Goal: Information Seeking & Learning: Learn about a topic

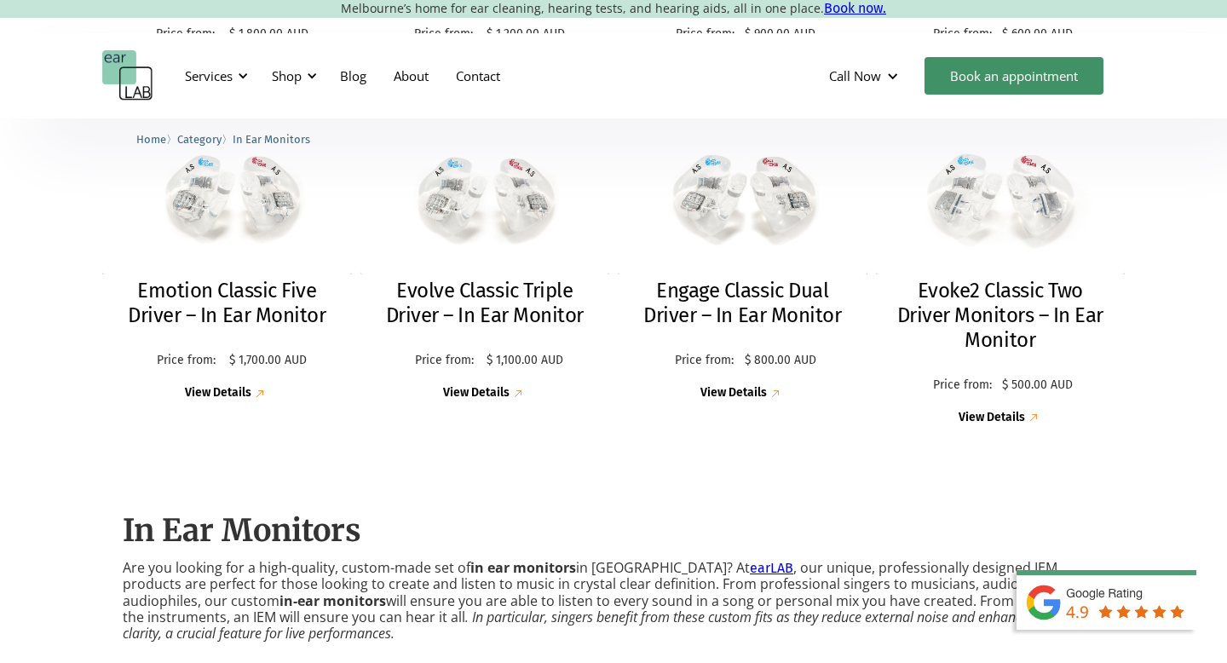
scroll to position [761, 0]
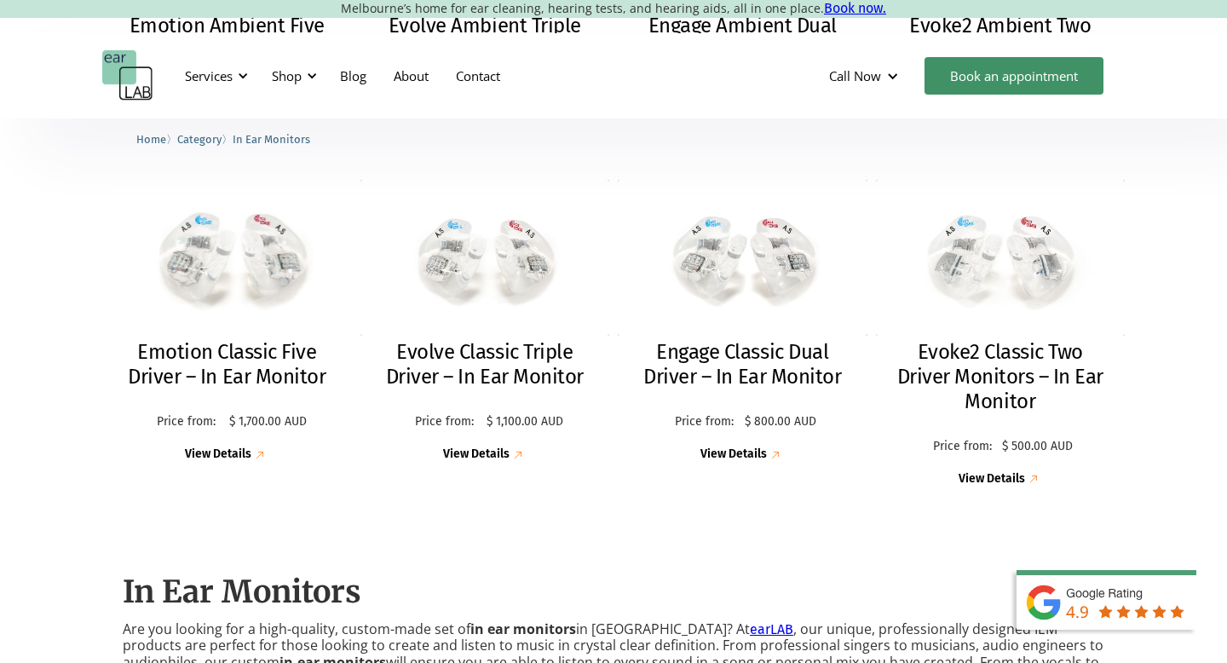
click at [238, 447] on div "View Details" at bounding box center [218, 454] width 66 height 14
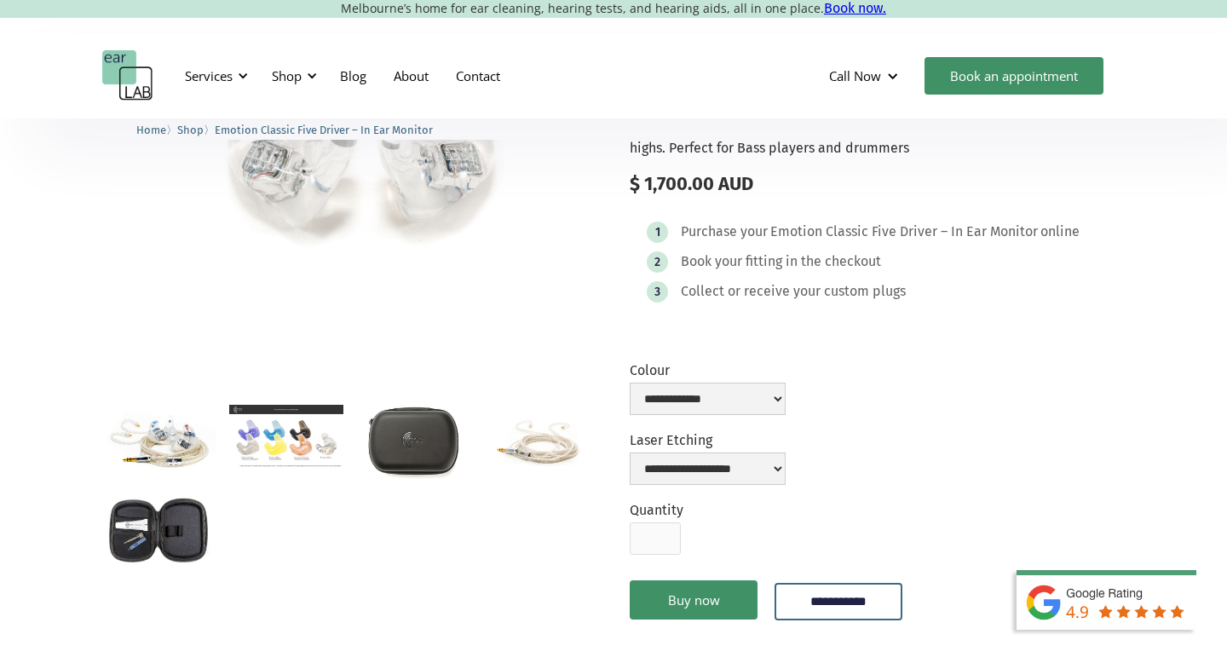
scroll to position [197, 0]
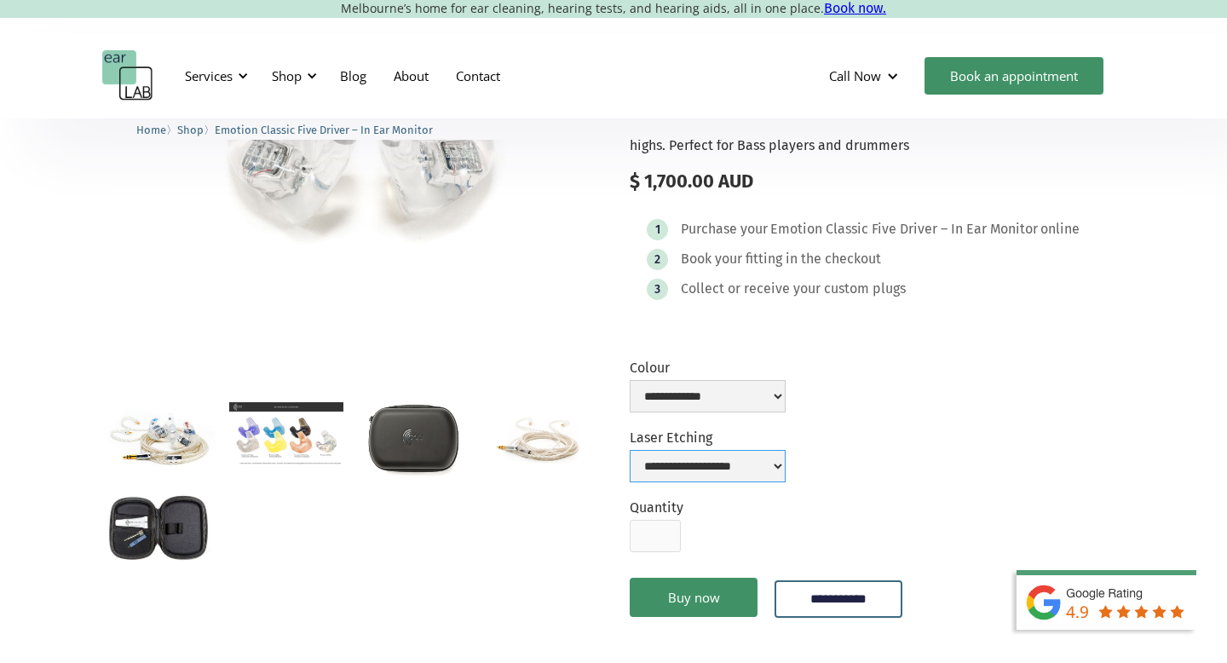
click at [678, 462] on select "**********" at bounding box center [707, 466] width 156 height 32
select select "**********"
click at [629, 450] on select "**********" at bounding box center [707, 466] width 156 height 32
click at [713, 403] on select "**********" at bounding box center [707, 396] width 156 height 32
click at [629, 380] on select "**********" at bounding box center [707, 396] width 156 height 32
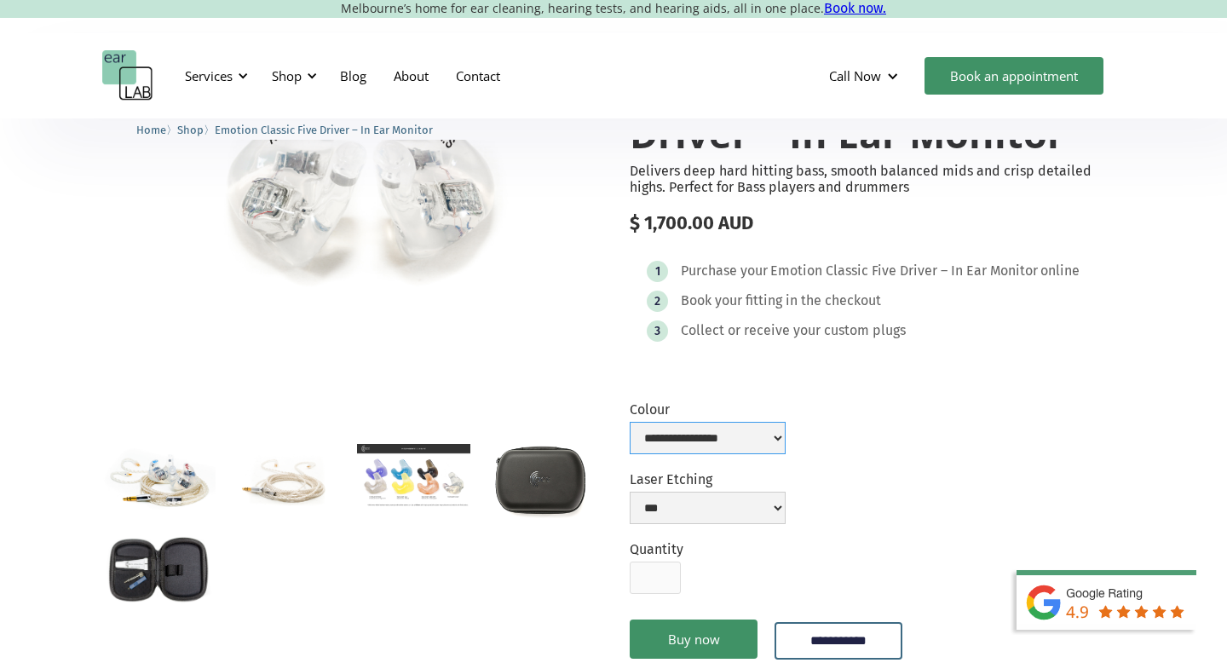
scroll to position [154, 0]
click at [711, 436] on select "**********" at bounding box center [707, 438] width 156 height 32
click at [629, 422] on select "**********" at bounding box center [707, 438] width 156 height 32
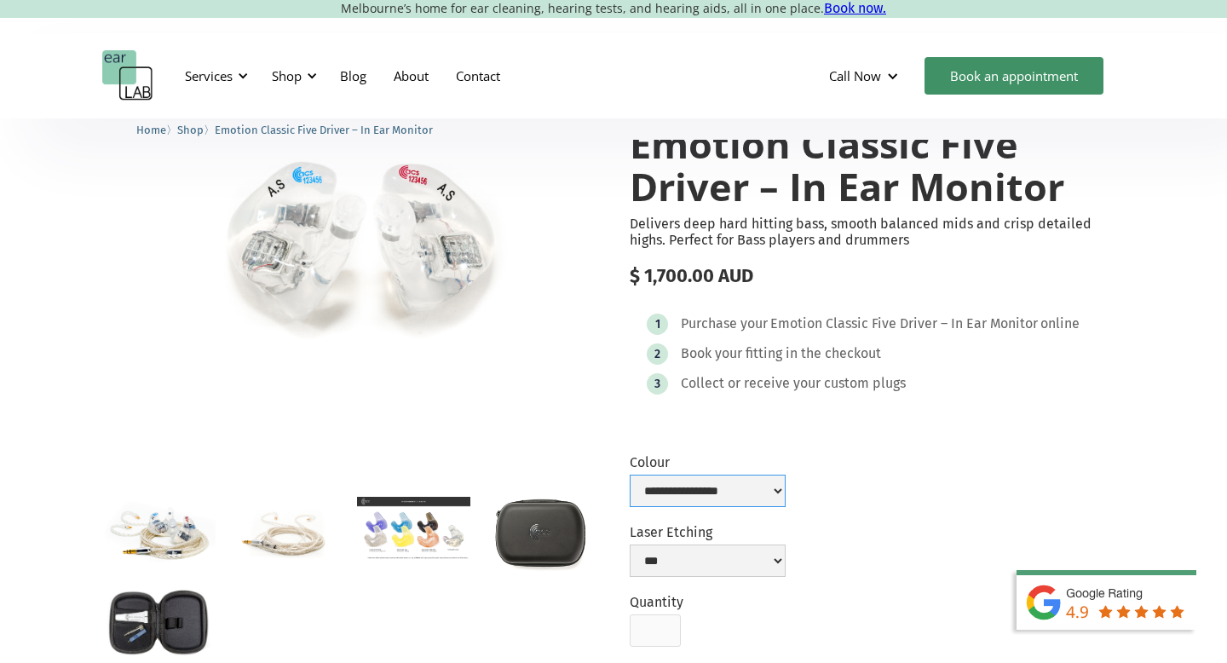
scroll to position [98, 0]
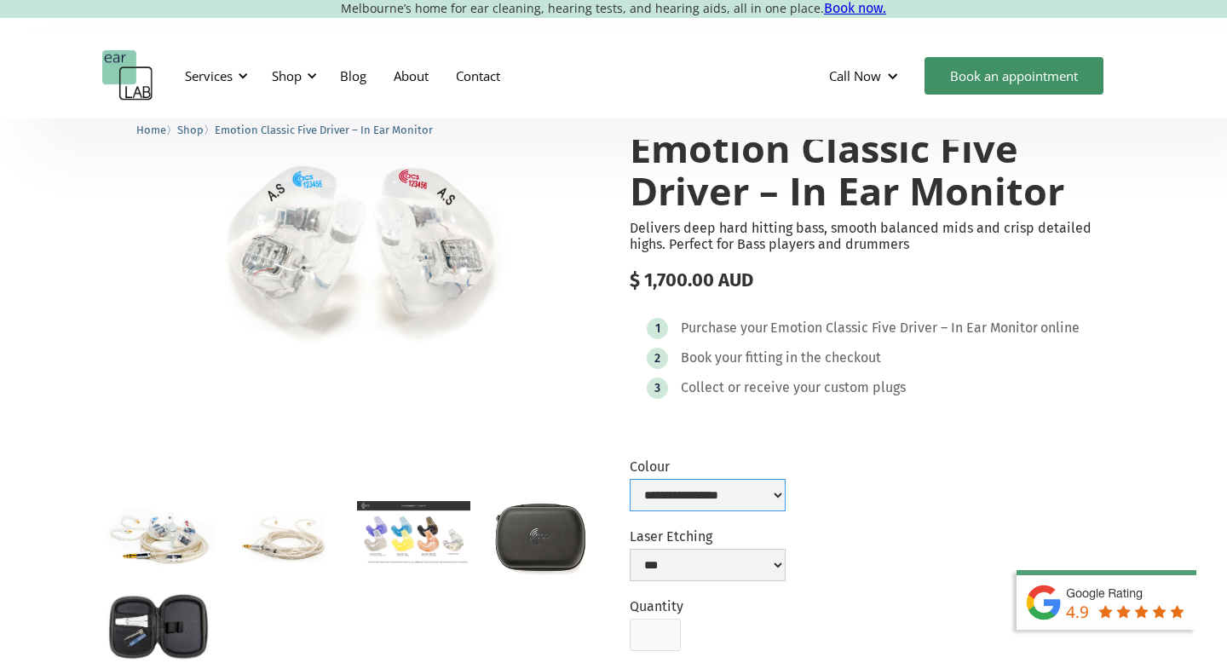
click at [714, 490] on select "**********" at bounding box center [707, 495] width 156 height 32
select select "**********"
click at [629, 479] on select "**********" at bounding box center [707, 495] width 156 height 32
click at [431, 537] on img "open lightbox" at bounding box center [413, 532] width 113 height 63
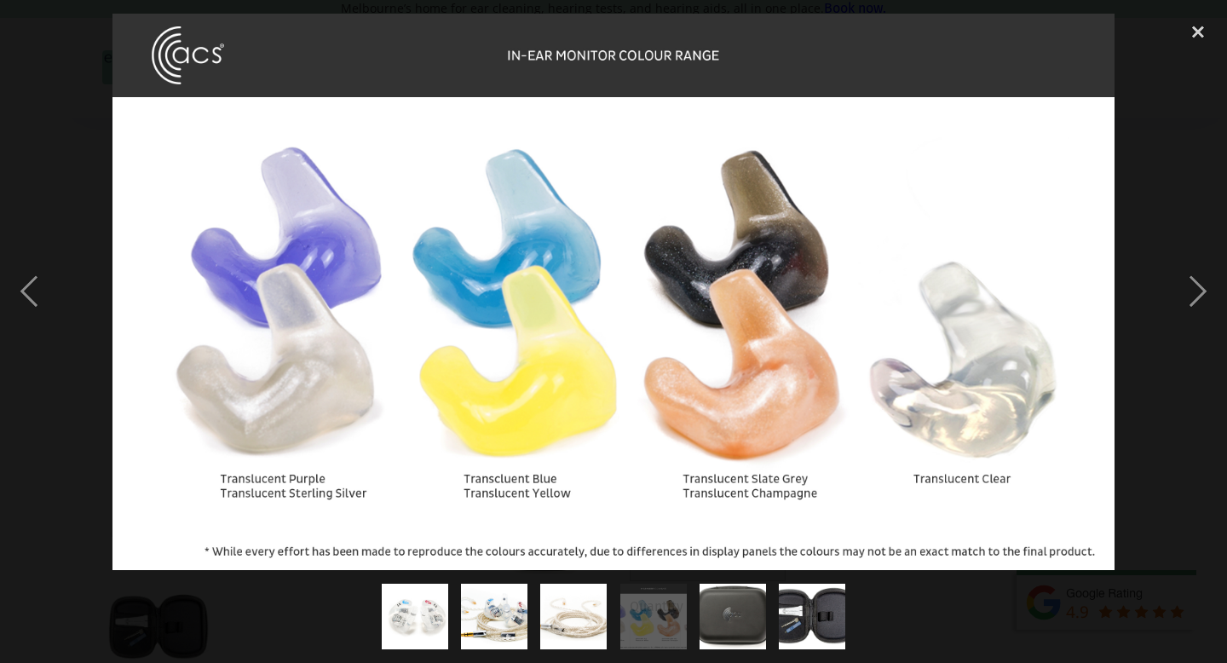
click at [796, 612] on img "show item 6 of 6" at bounding box center [812, 616] width 100 height 66
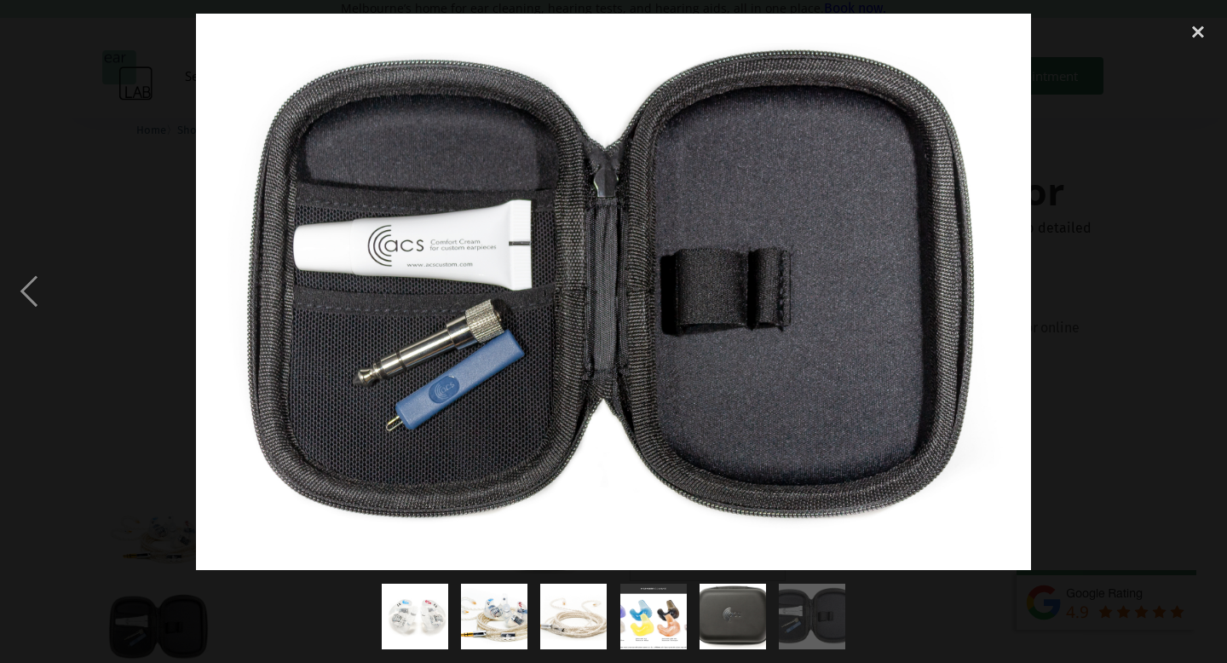
click at [572, 624] on img "show item 3 of 6" at bounding box center [573, 616] width 106 height 66
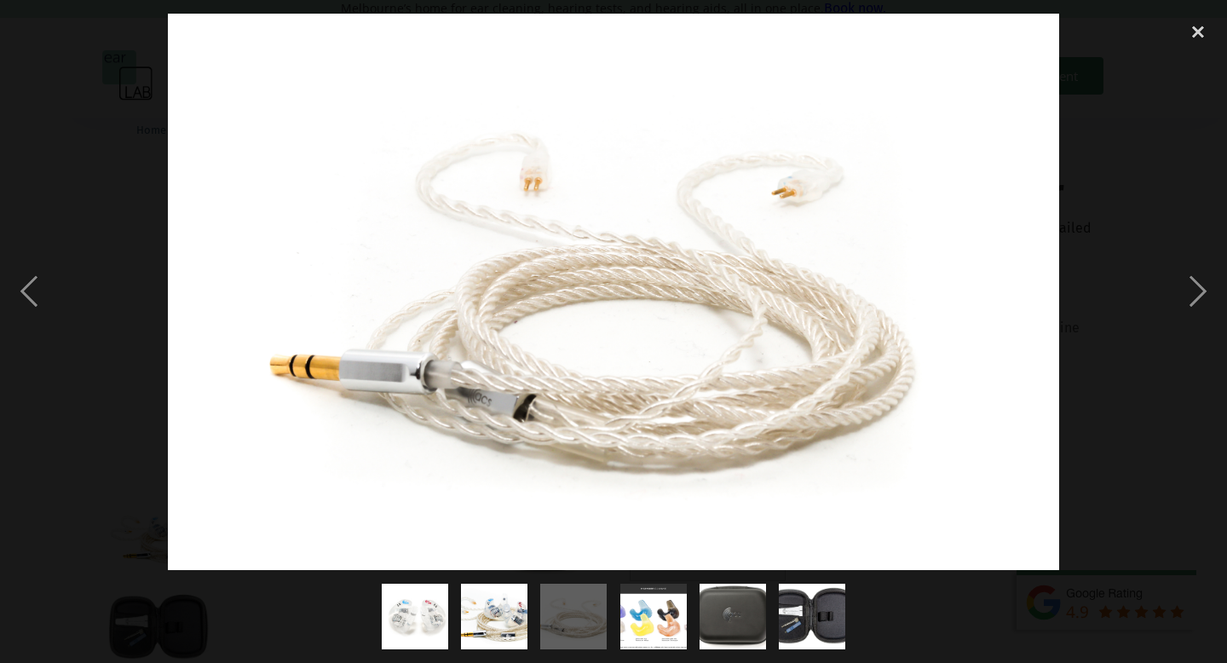
click at [503, 626] on img "show item 2 of 6" at bounding box center [494, 616] width 106 height 66
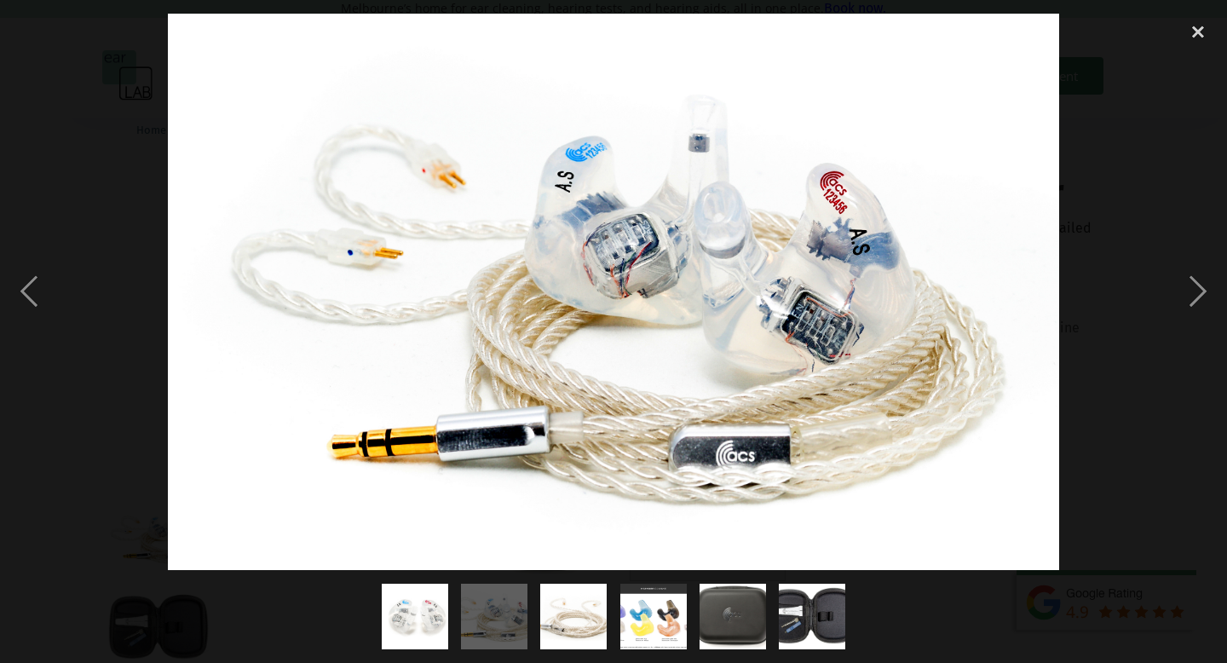
click at [419, 624] on img "show item 1 of 6" at bounding box center [414, 616] width 106 height 66
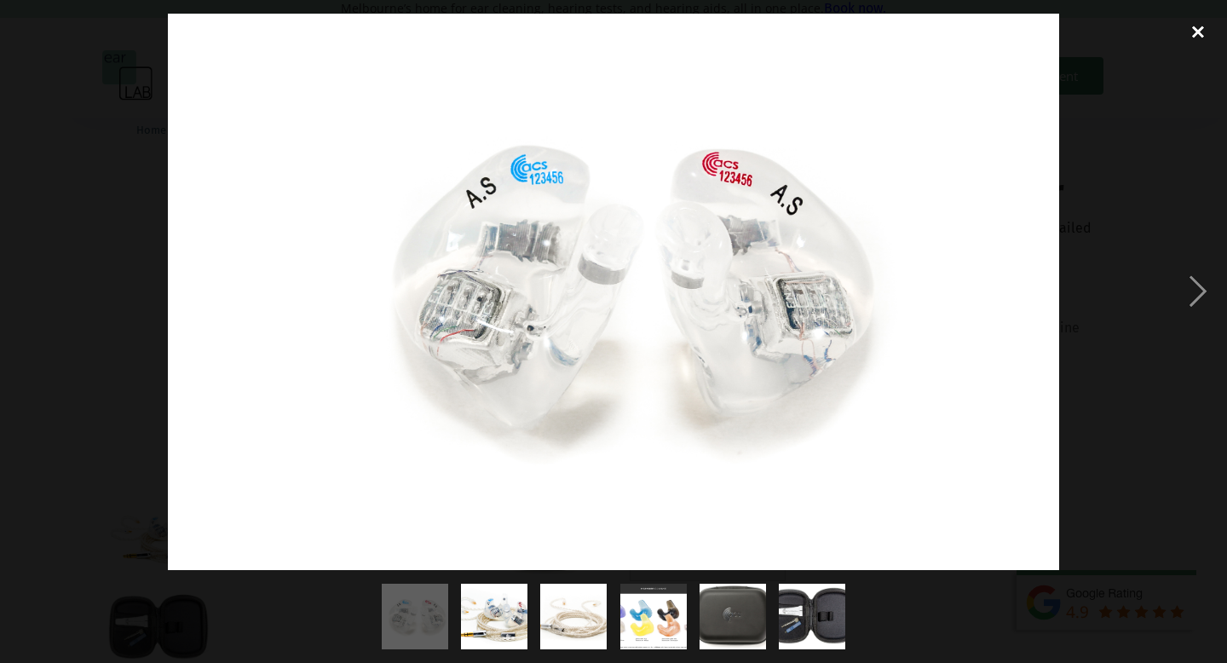
click at [1197, 35] on div "close lightbox" at bounding box center [1198, 32] width 58 height 37
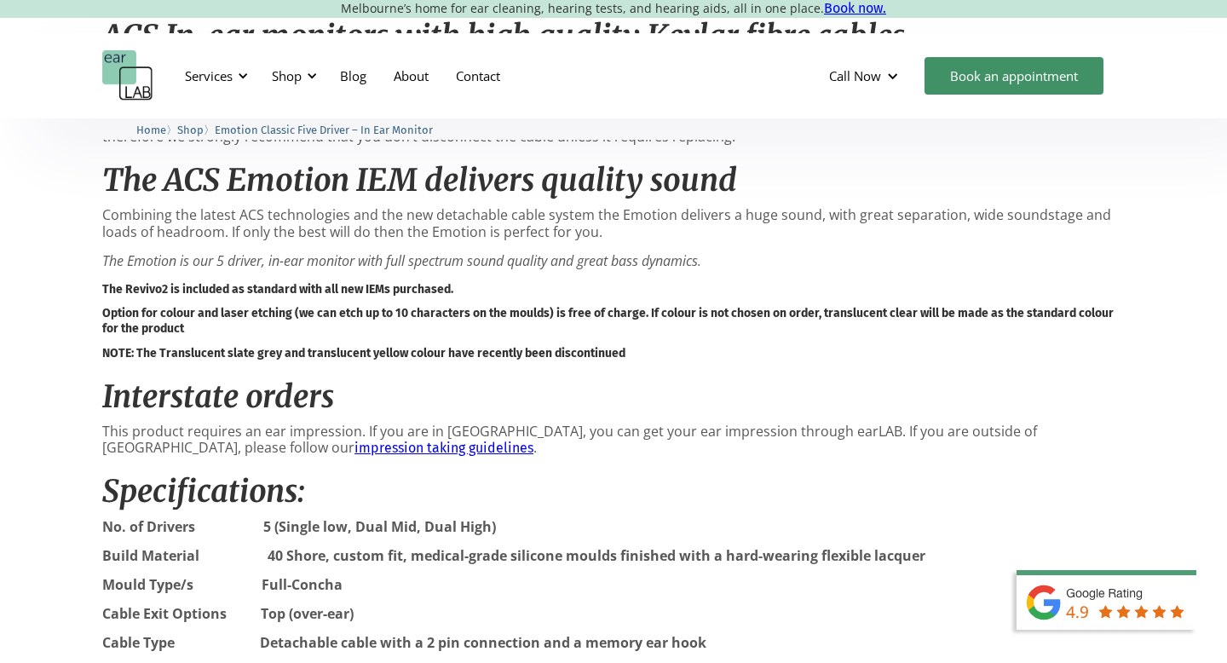
scroll to position [1275, 0]
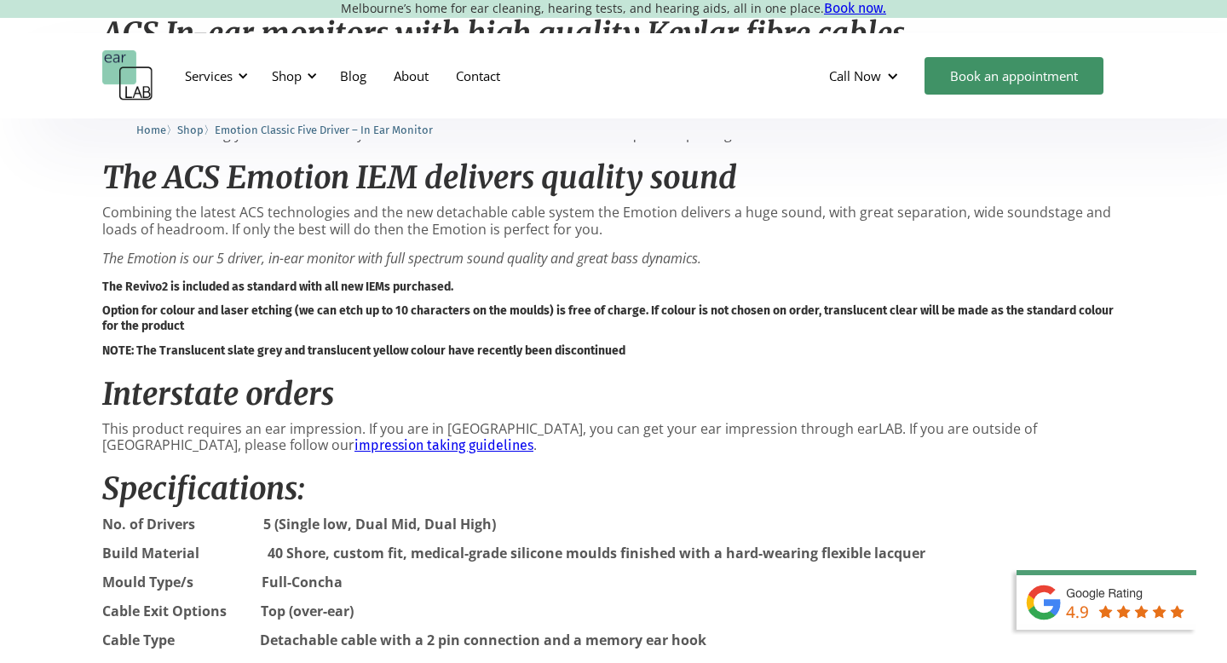
click at [354, 447] on link "impression taking guidelines" at bounding box center [443, 445] width 179 height 16
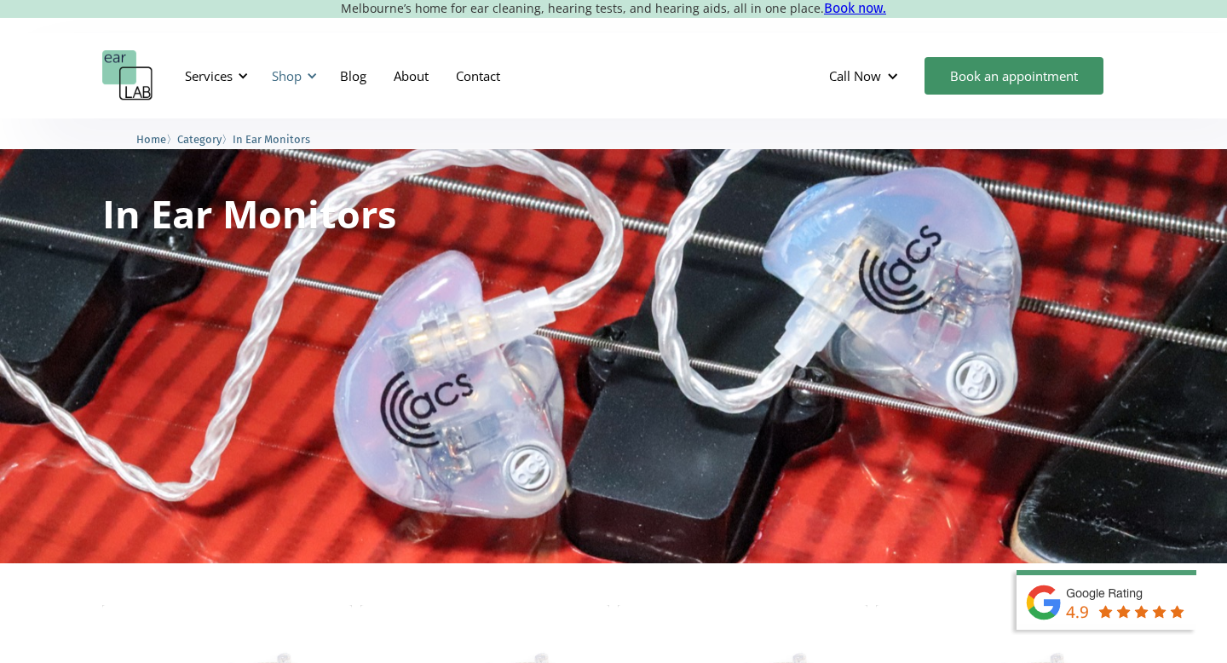
click at [308, 73] on div at bounding box center [312, 76] width 12 height 12
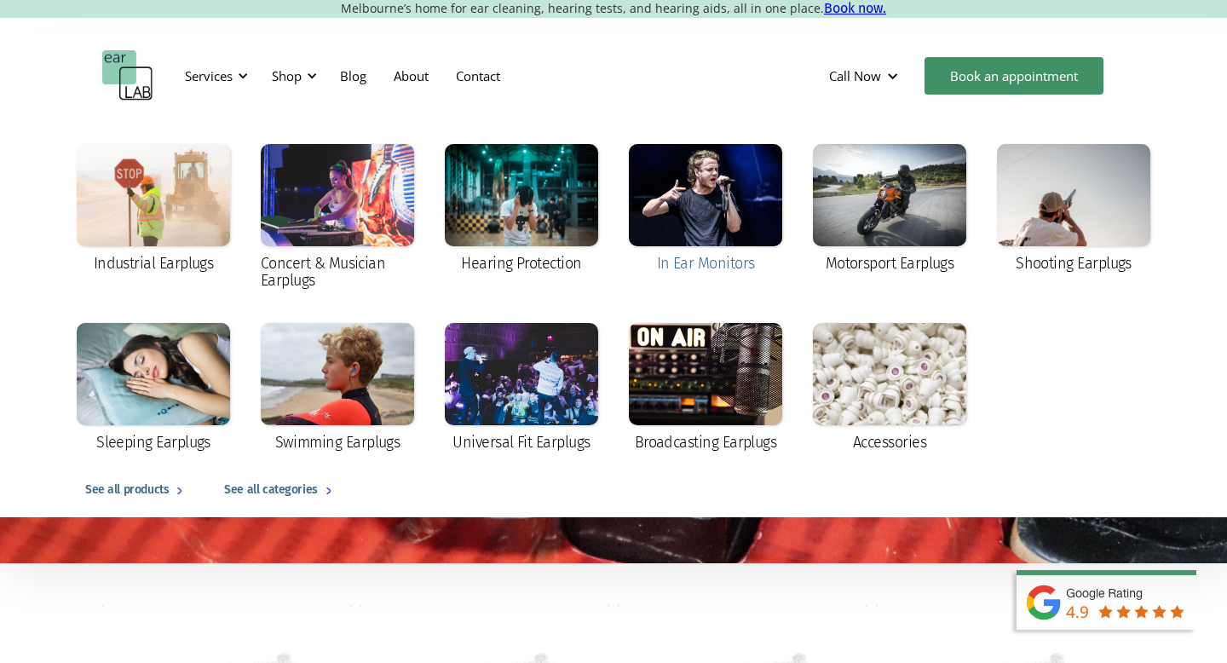
click at [680, 255] on div "In Ear Monitors" at bounding box center [706, 263] width 98 height 17
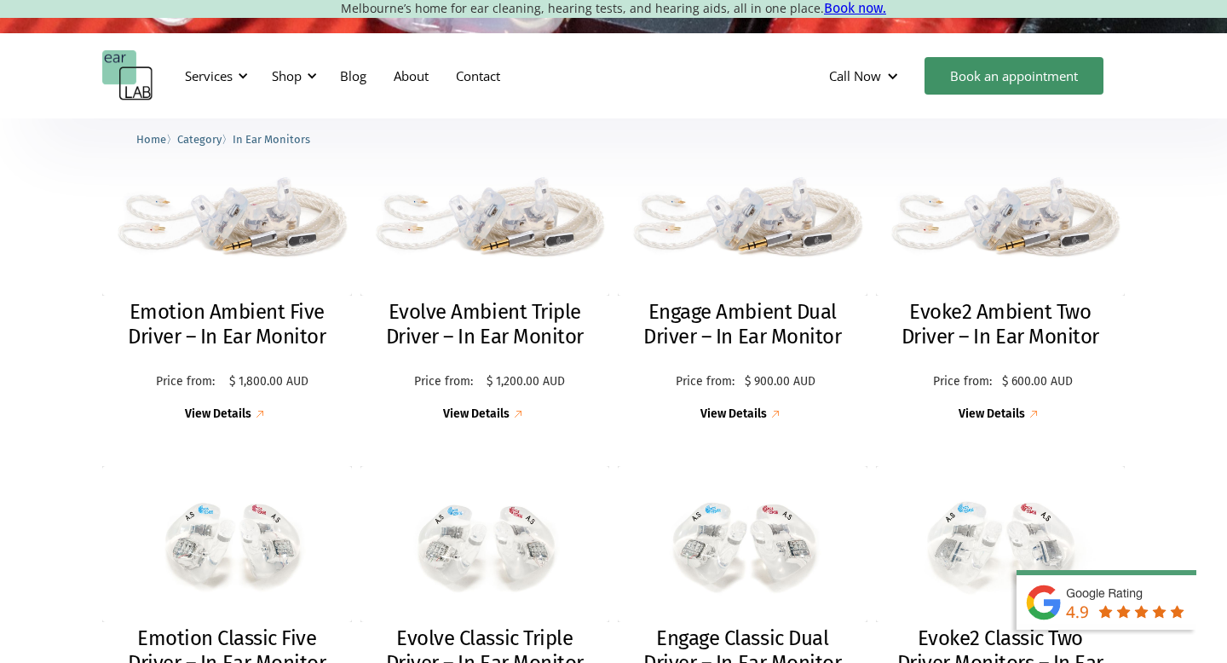
scroll to position [478, 0]
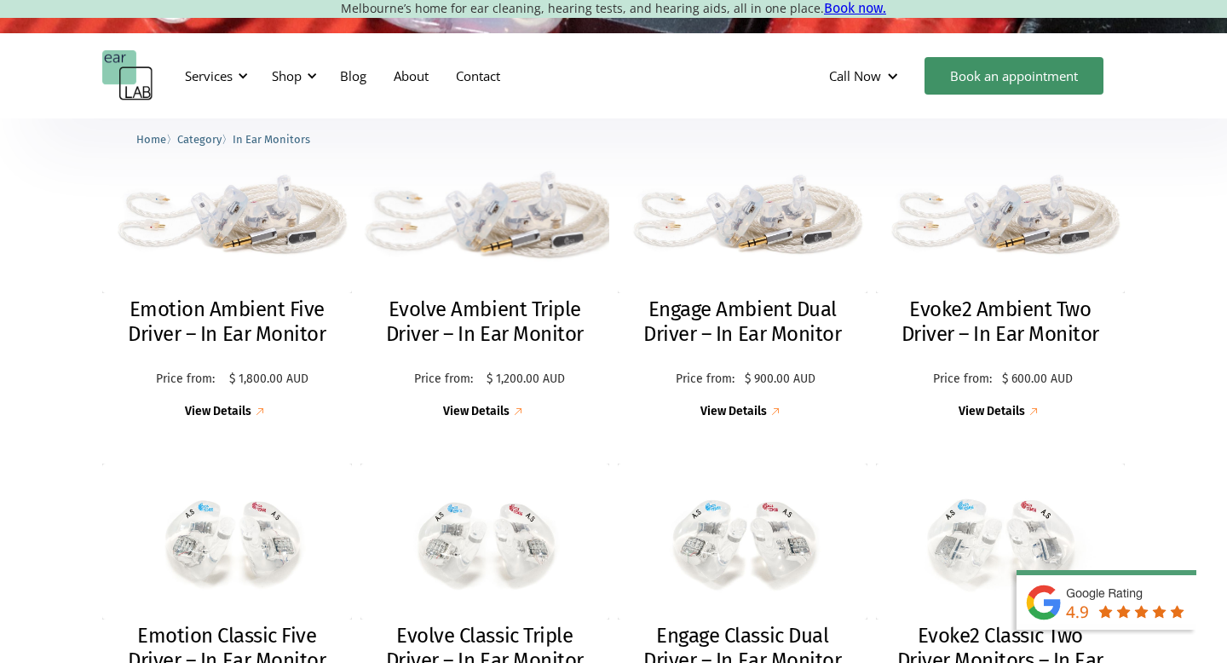
click at [485, 410] on div "View Details" at bounding box center [476, 412] width 66 height 14
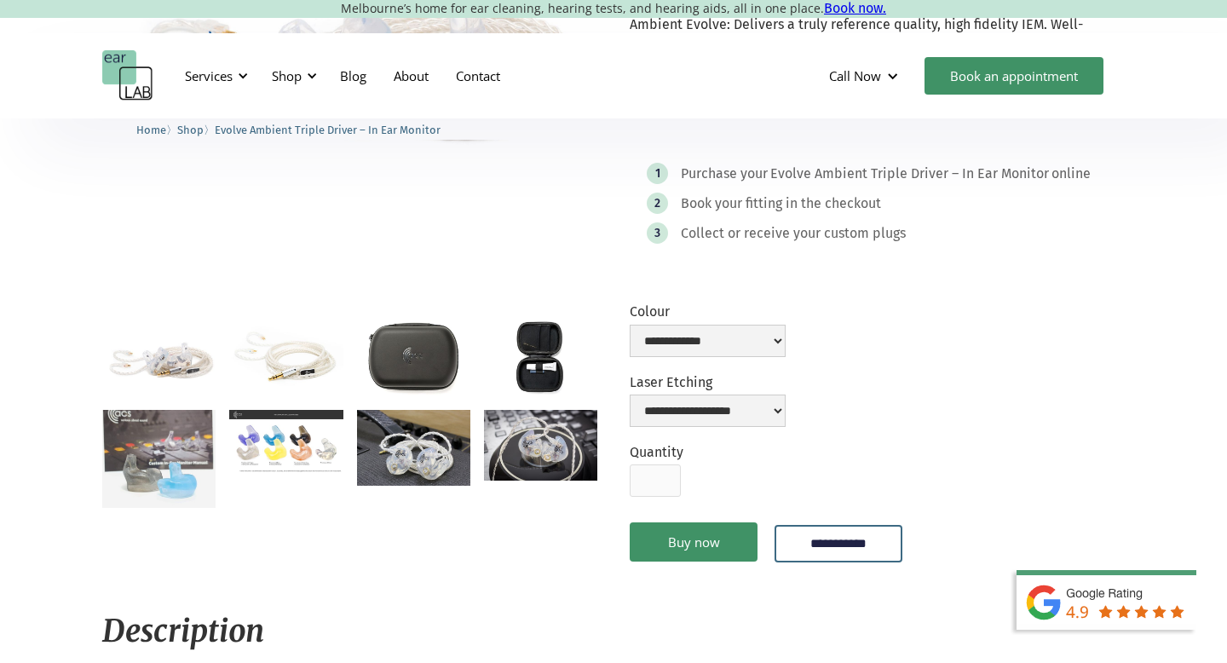
scroll to position [325, 0]
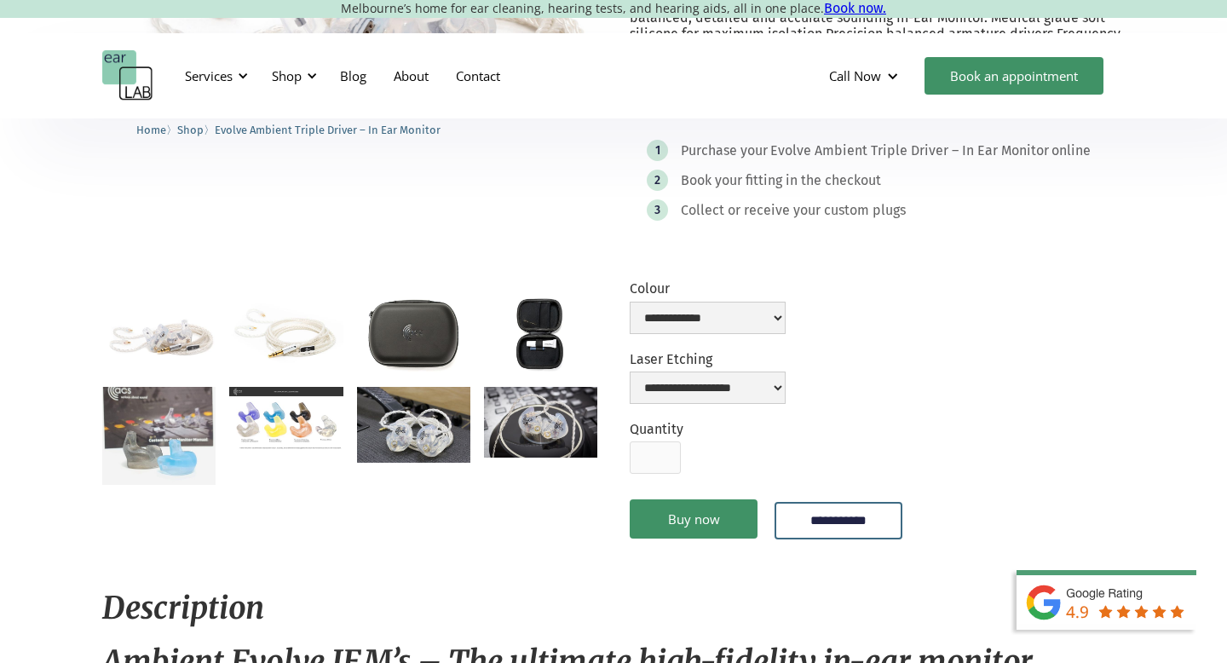
click at [282, 434] on img "open lightbox" at bounding box center [285, 418] width 113 height 63
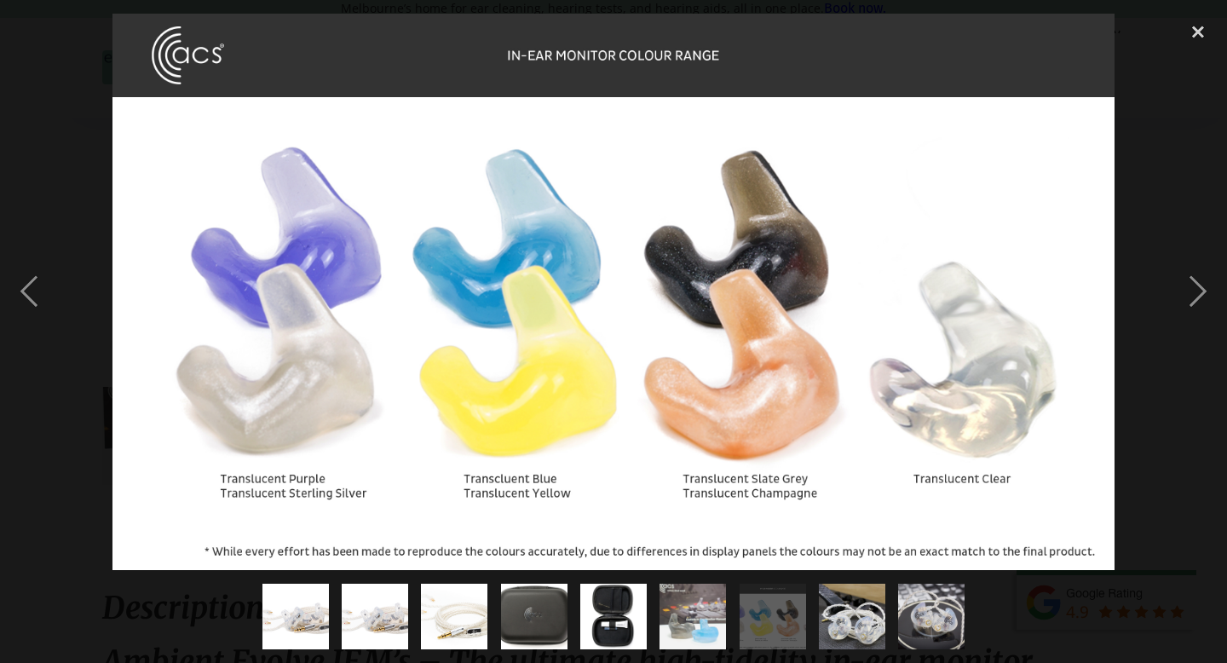
click at [1014, 308] on img at bounding box center [613, 292] width 1003 height 557
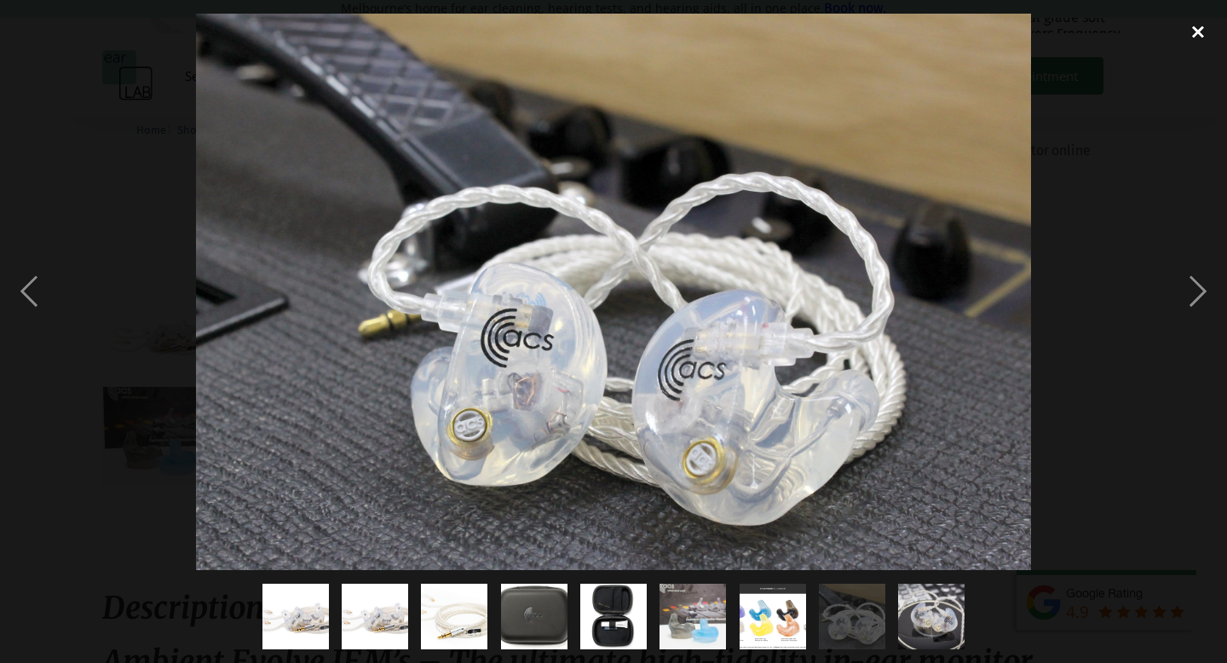
click at [1199, 36] on div "close lightbox" at bounding box center [1198, 32] width 58 height 37
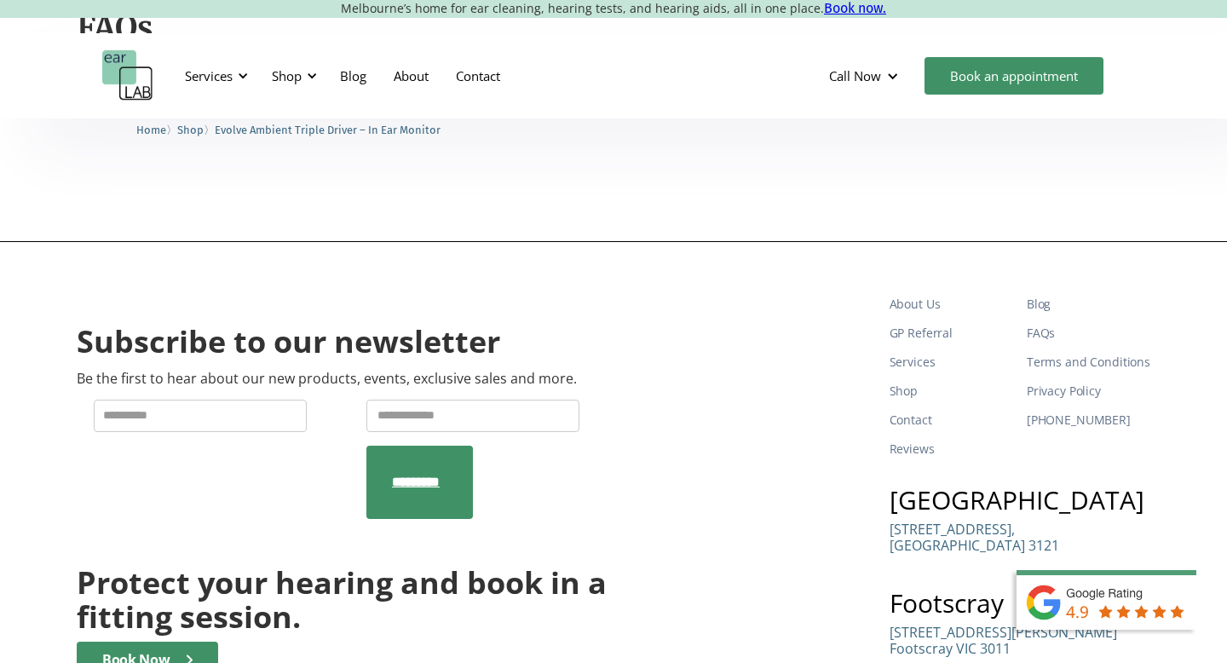
scroll to position [3023, 0]
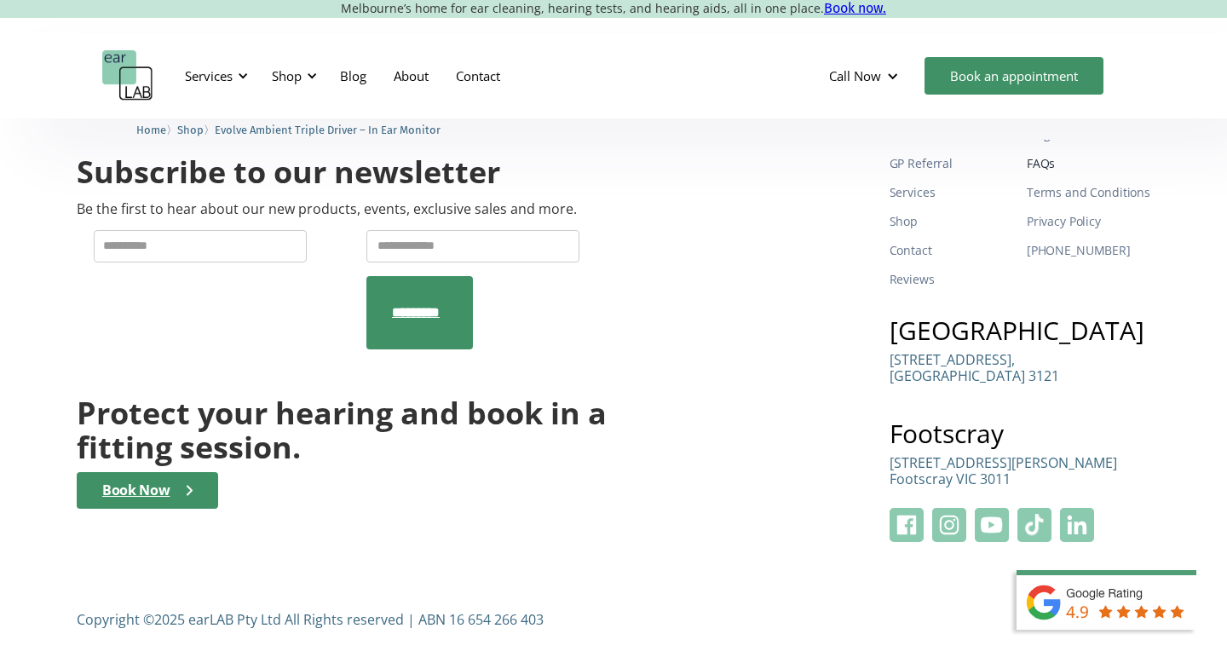
click at [1050, 163] on link "FAQs" at bounding box center [1088, 163] width 124 height 29
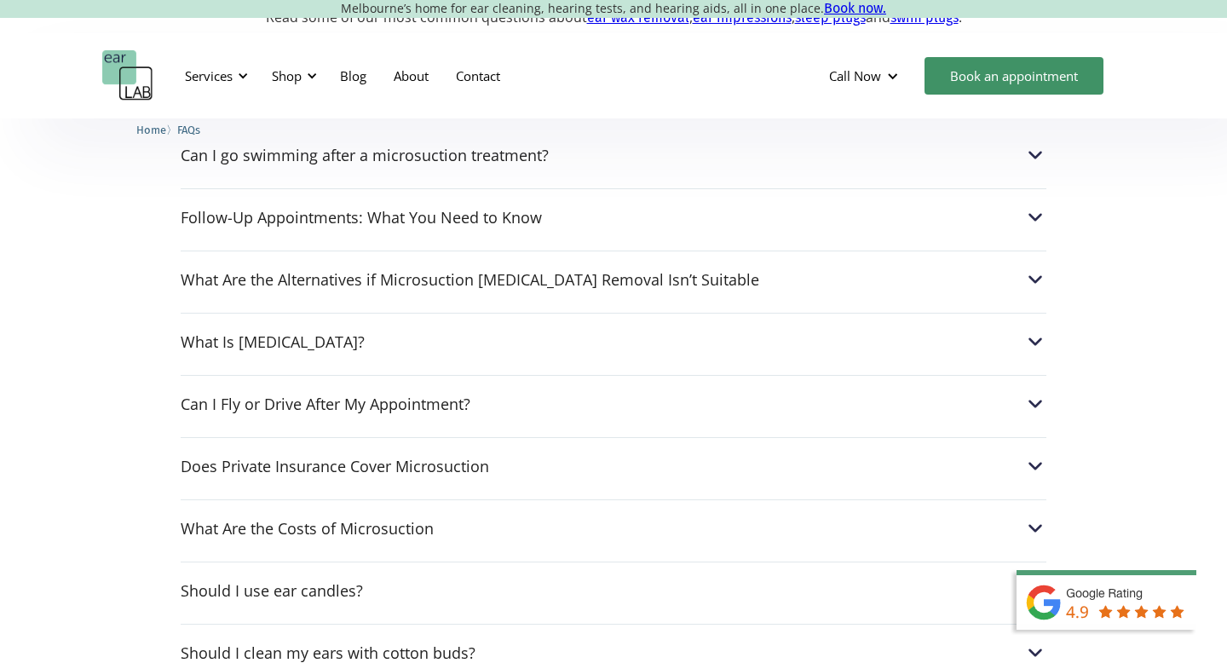
scroll to position [537, 0]
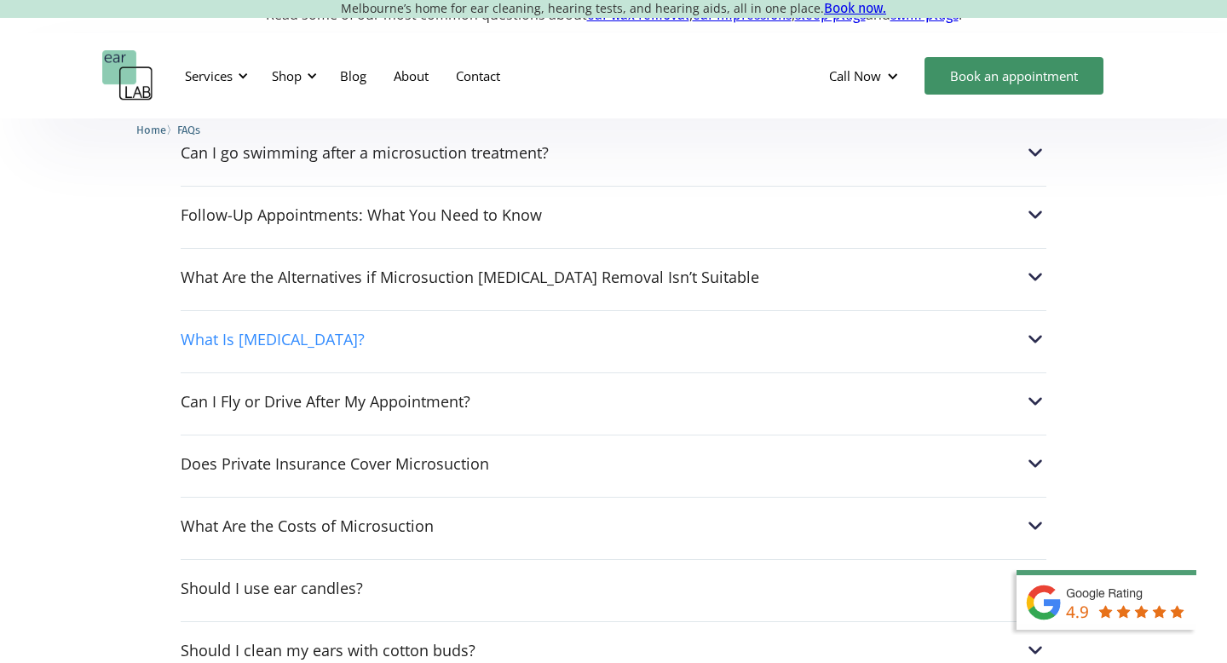
click at [629, 340] on div "What Is [MEDICAL_DATA]?" at bounding box center [613, 339] width 865 height 22
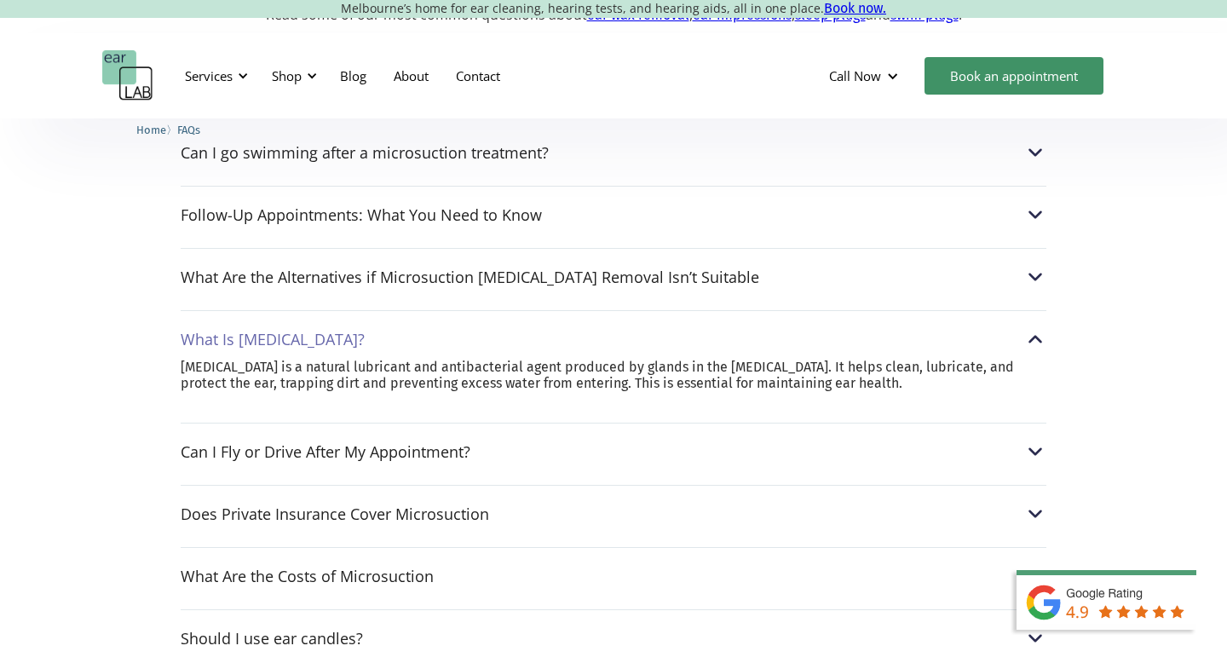
click at [629, 340] on div "What Is [MEDICAL_DATA]?" at bounding box center [613, 339] width 865 height 22
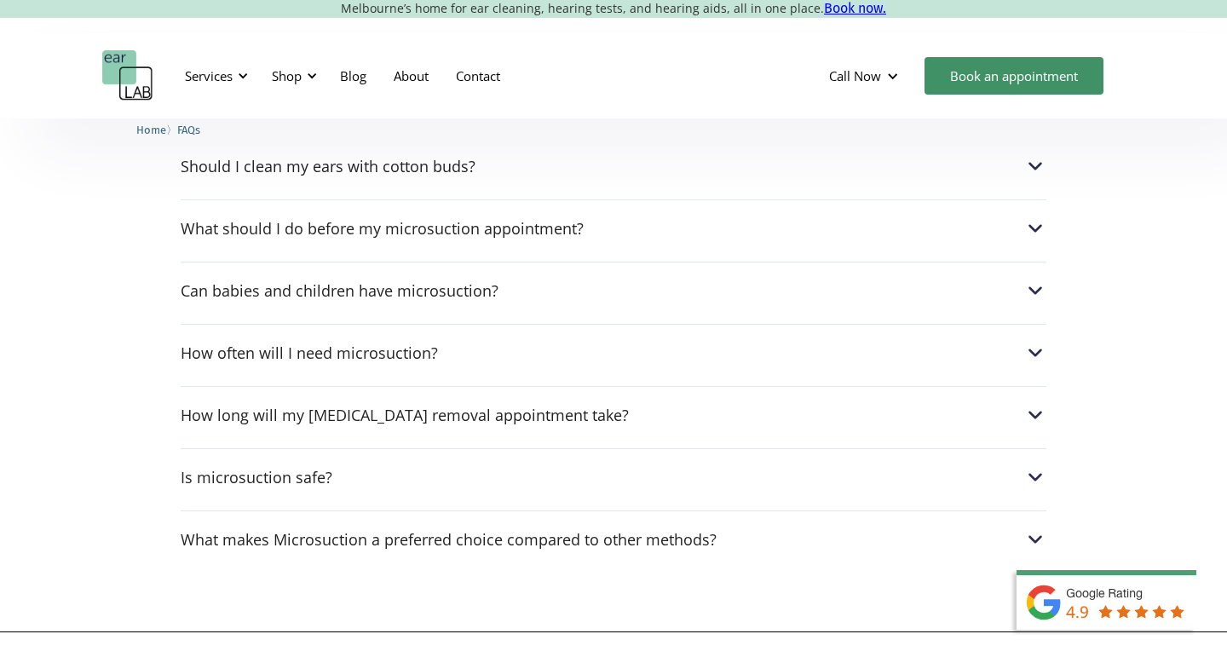
scroll to position [1024, 0]
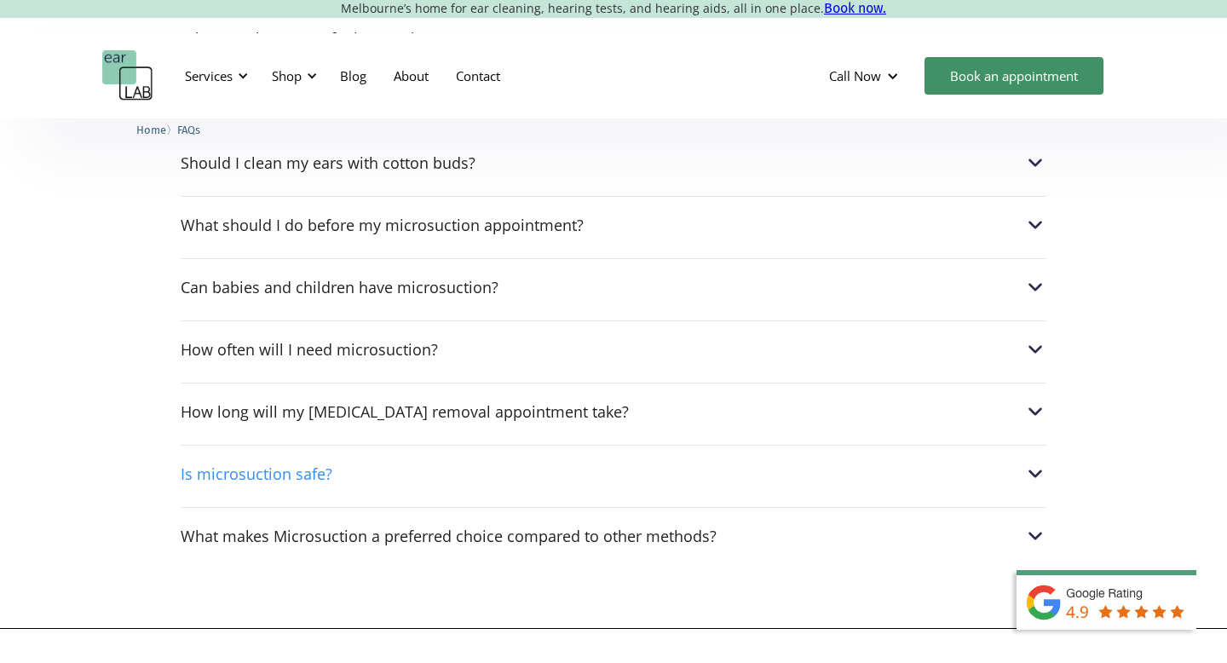
click at [572, 474] on div "Is microsuction safe?" at bounding box center [613, 474] width 865 height 22
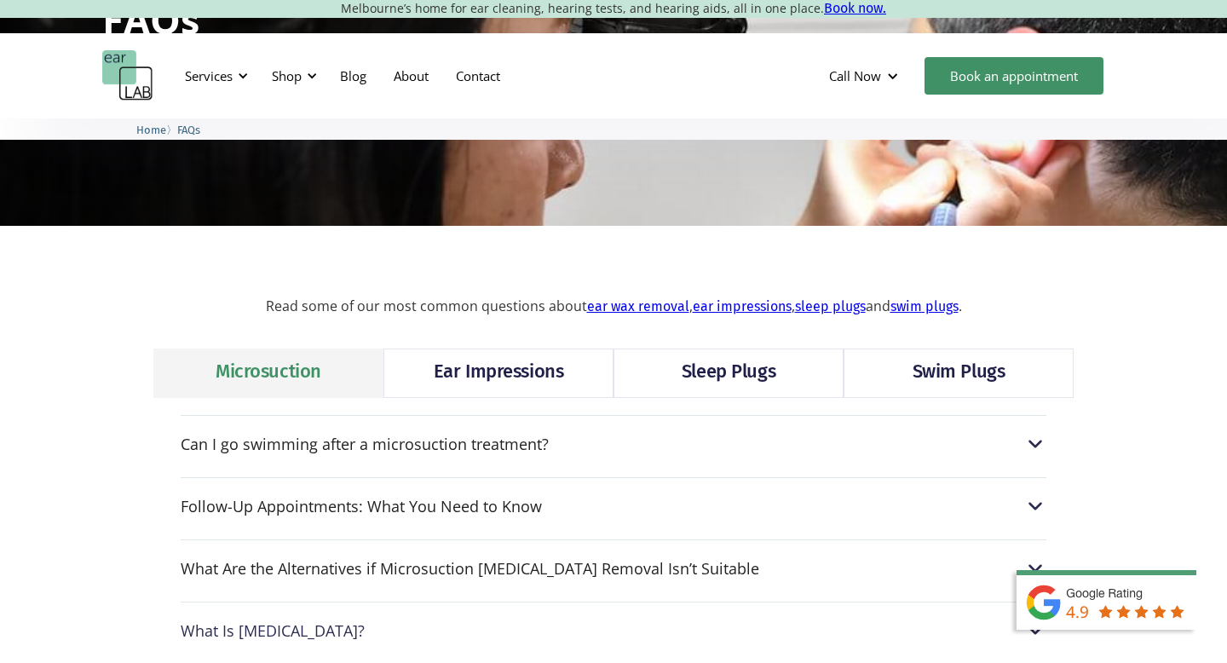
scroll to position [232, 0]
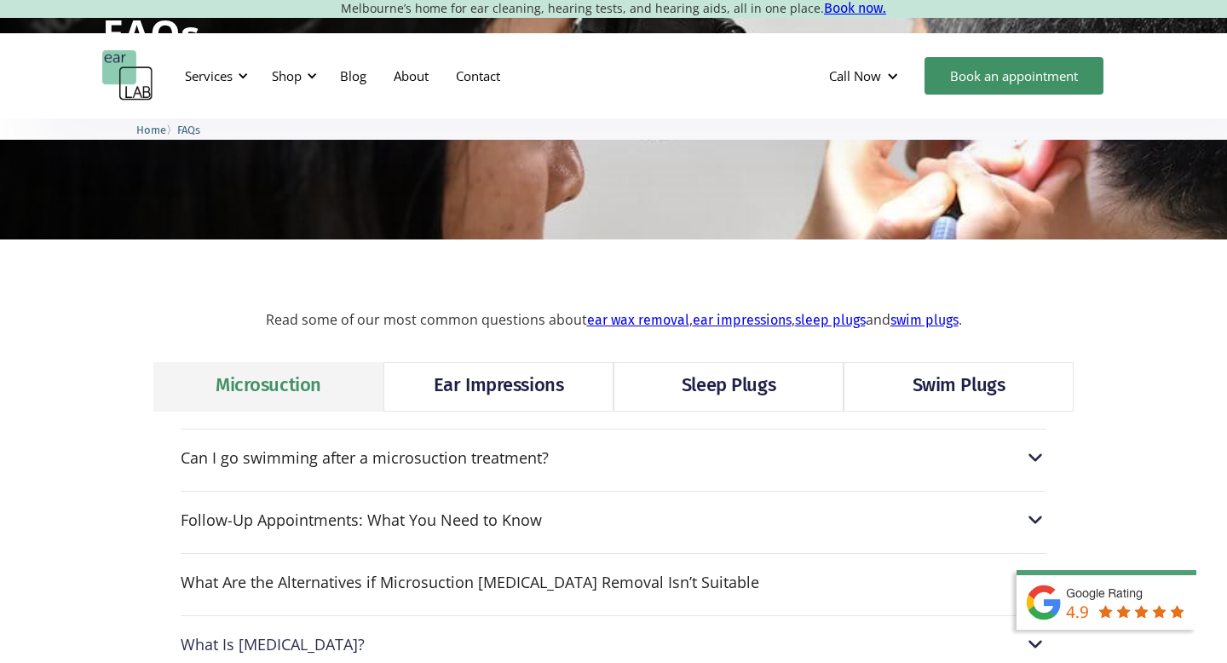
click at [532, 396] on div "Ear Impressions" at bounding box center [498, 384] width 129 height 27
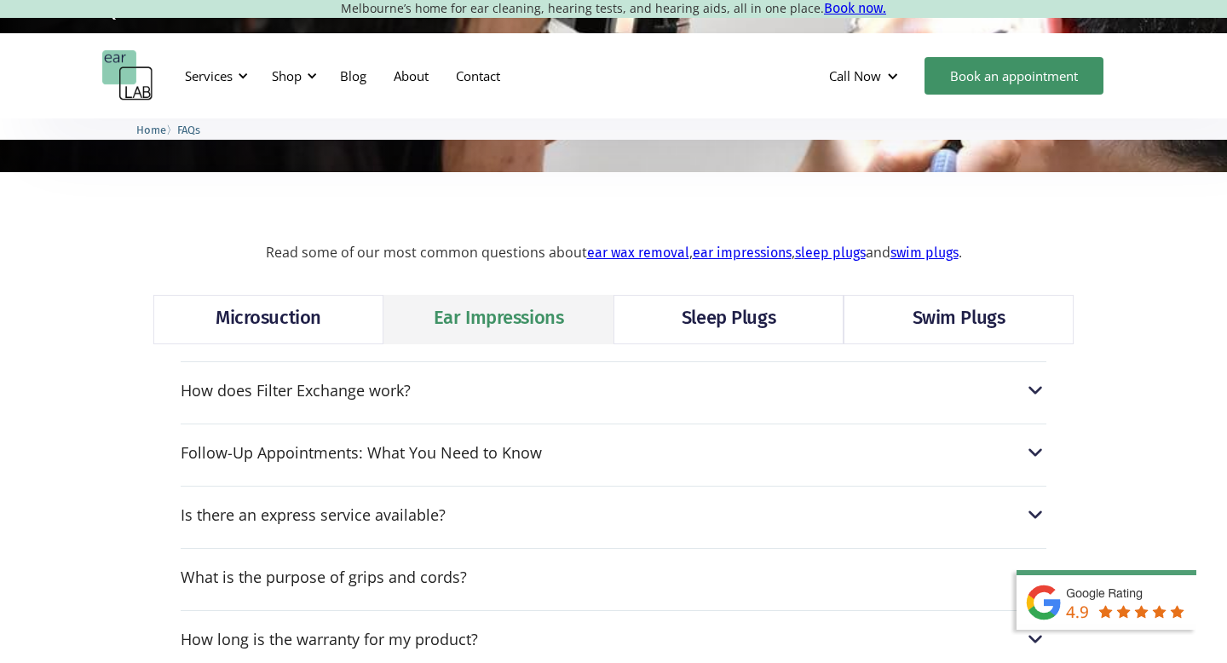
scroll to position [302, 0]
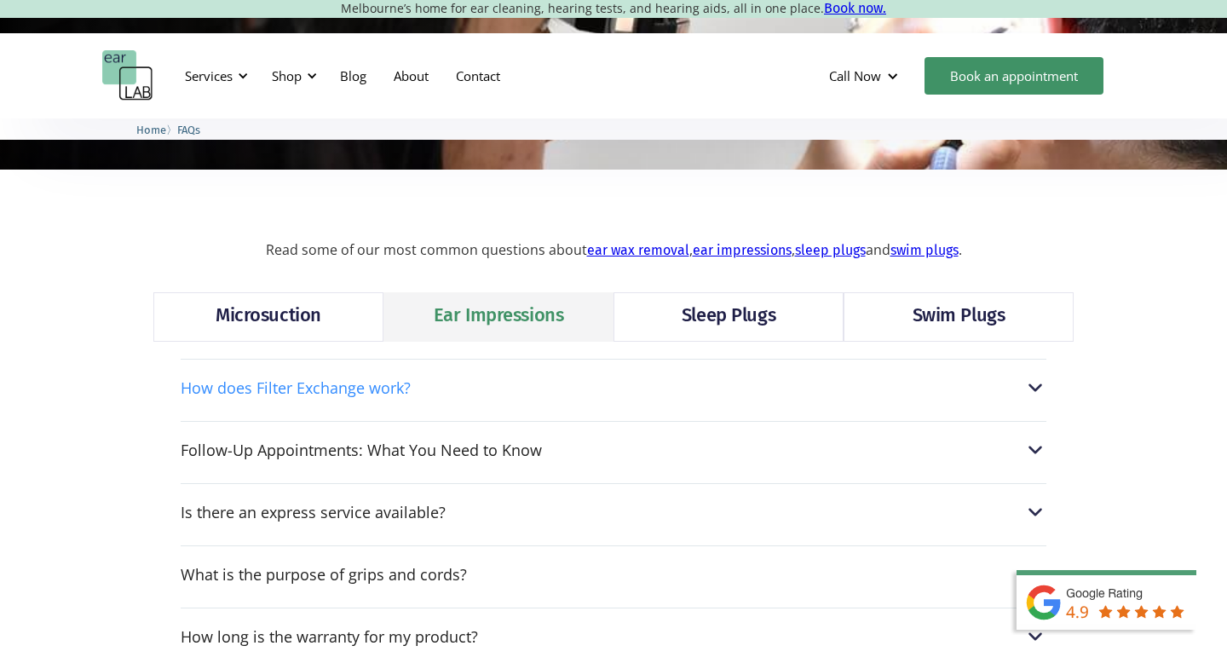
click at [532, 395] on div "How does Filter Exchange work?" at bounding box center [613, 387] width 865 height 22
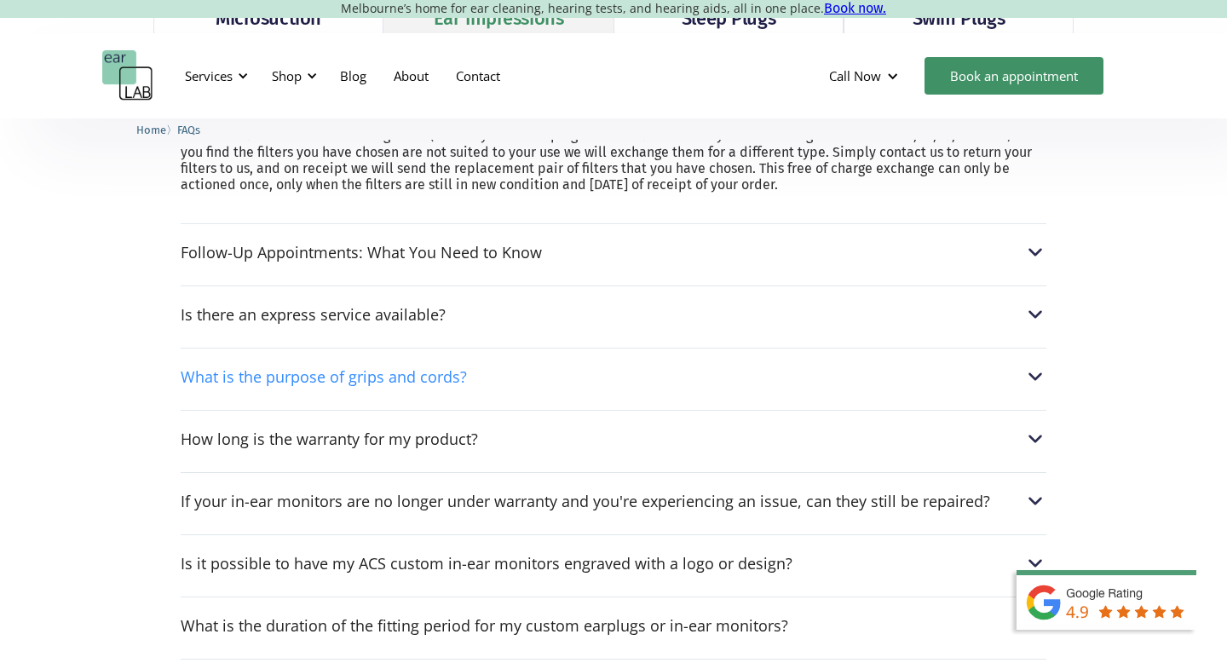
scroll to position [601, 0]
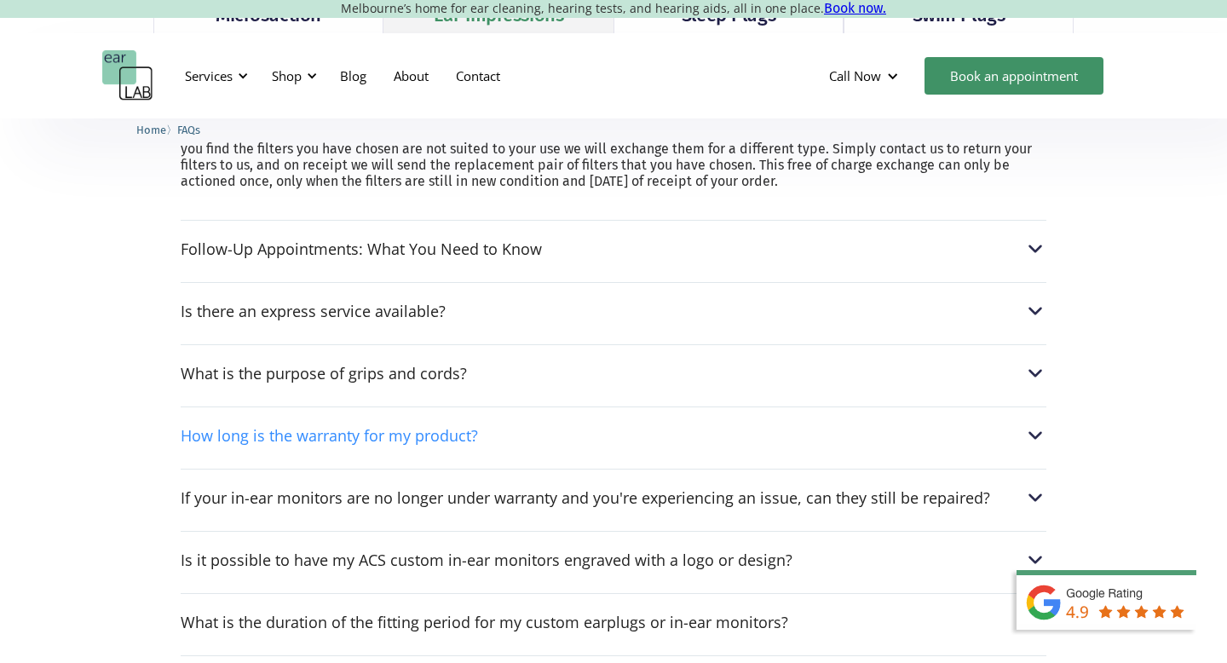
click at [537, 442] on div "How long is the warranty for my product?" at bounding box center [613, 435] width 865 height 22
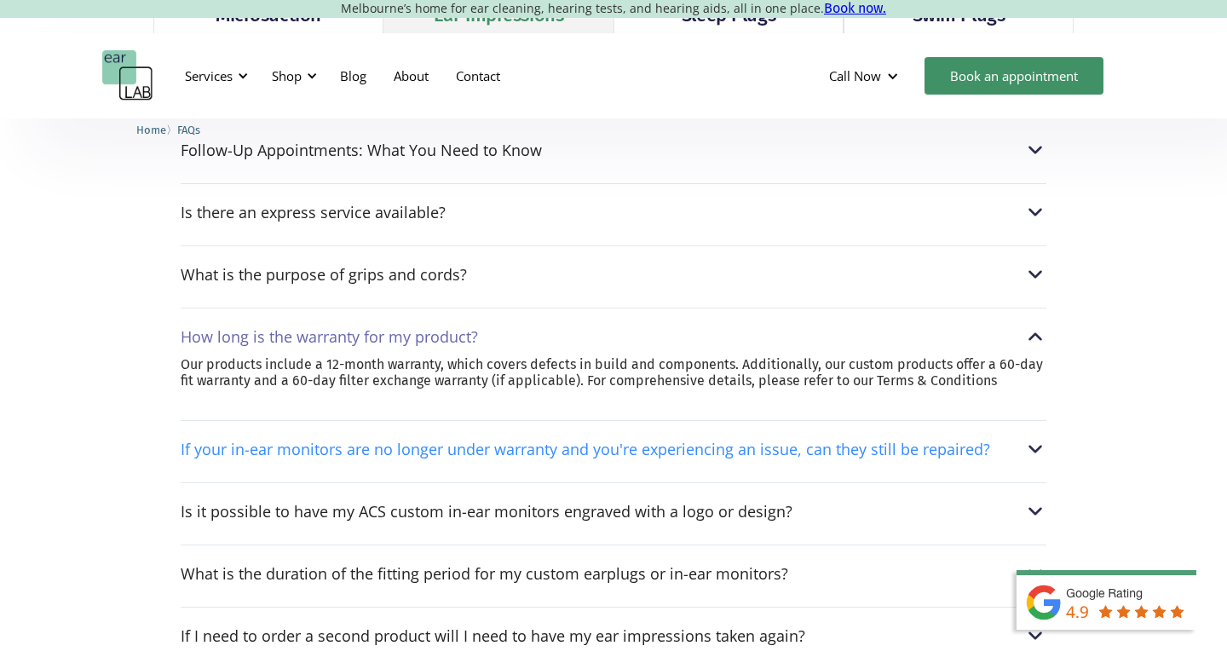
click at [545, 449] on div "If your in-ear monitors are no longer under warranty and you're experiencing an…" at bounding box center [585, 448] width 809 height 17
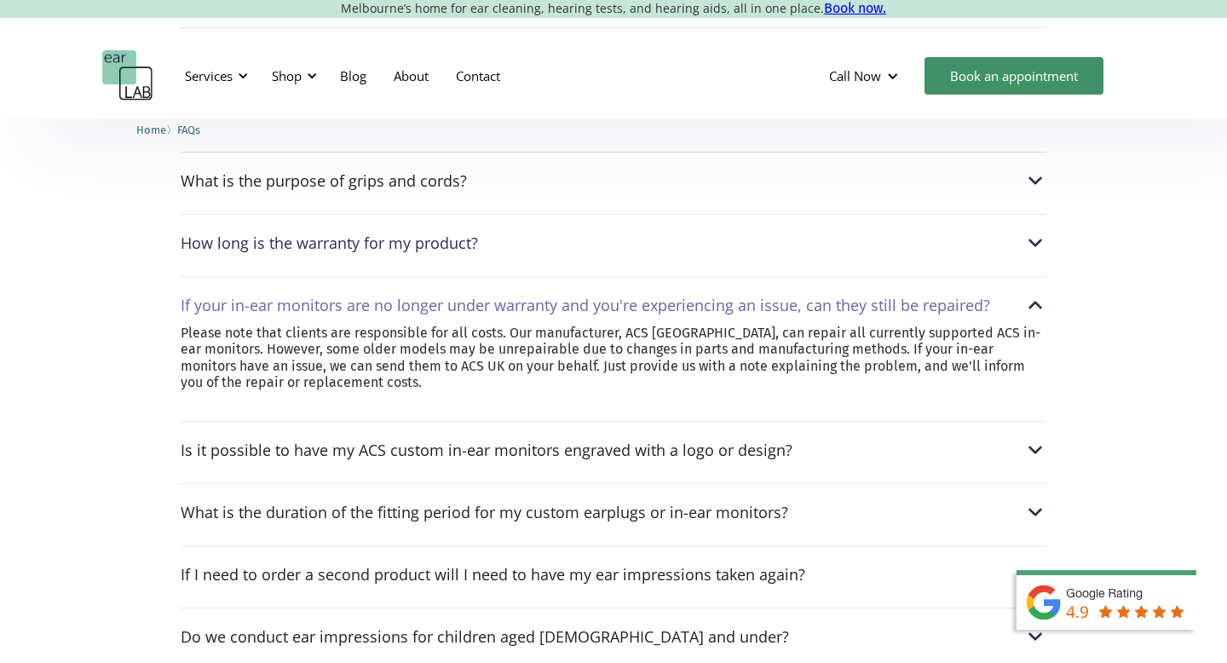
scroll to position [698, 0]
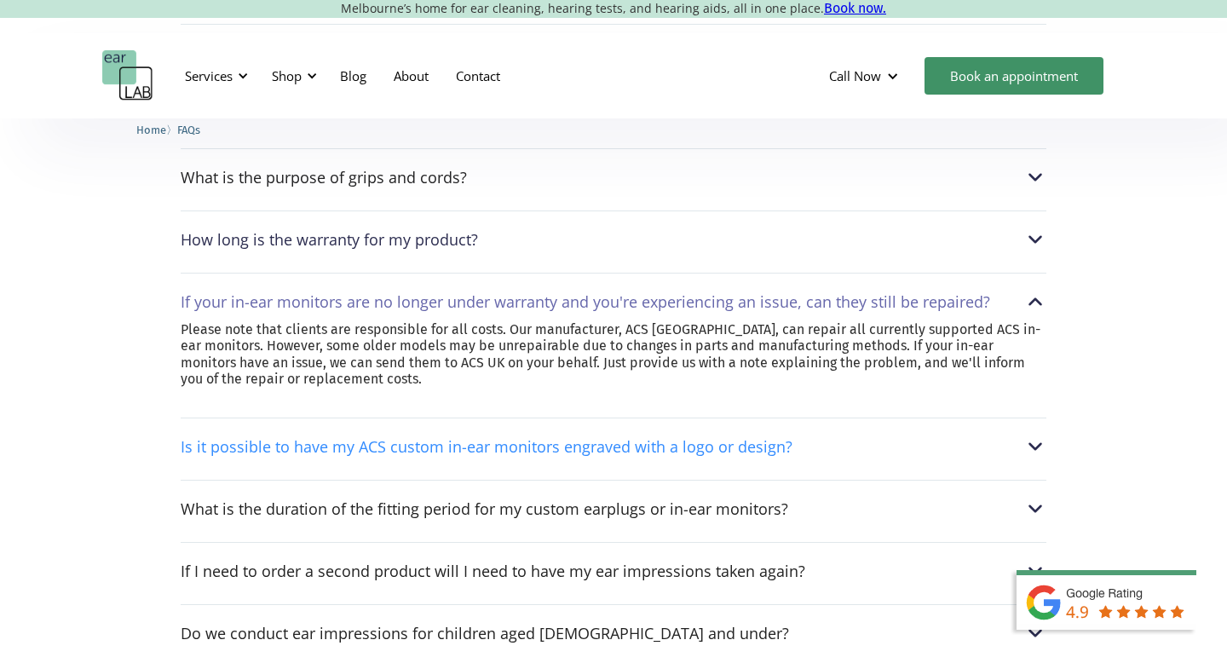
click at [807, 450] on div "Is it possible to have my ACS custom in-ear monitors engraved with a logo or de…" at bounding box center [613, 446] width 865 height 22
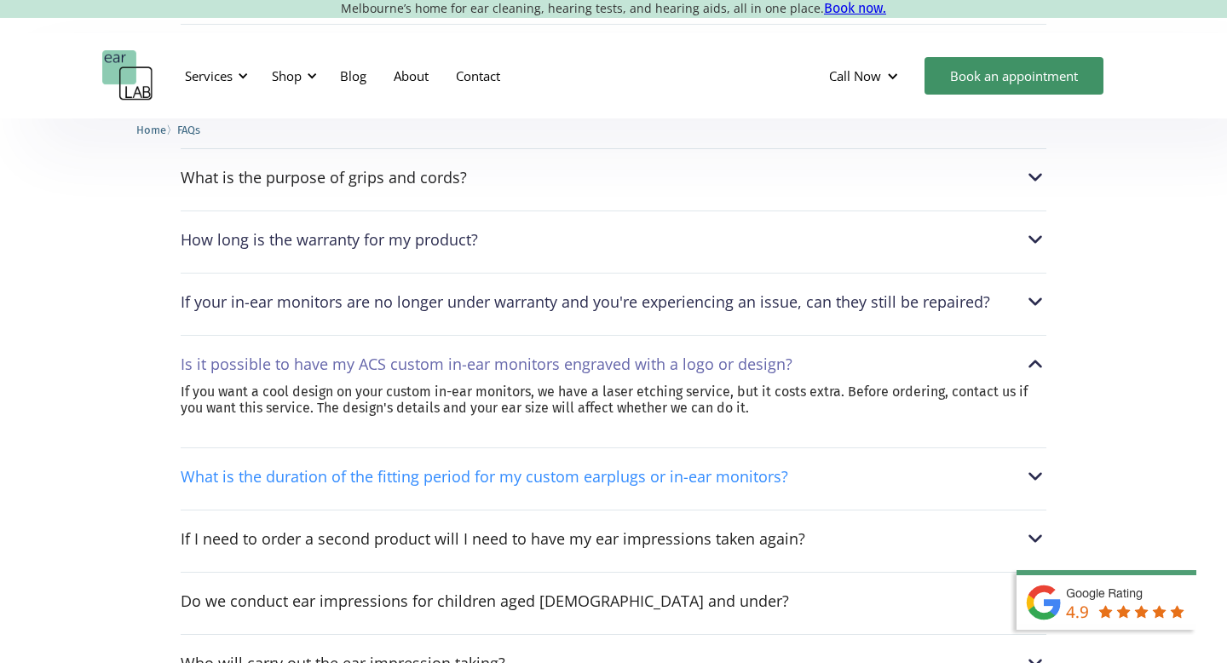
click at [838, 477] on div "What is the duration of the fitting period for my custom earplugs or in-ear mon…" at bounding box center [613, 476] width 865 height 22
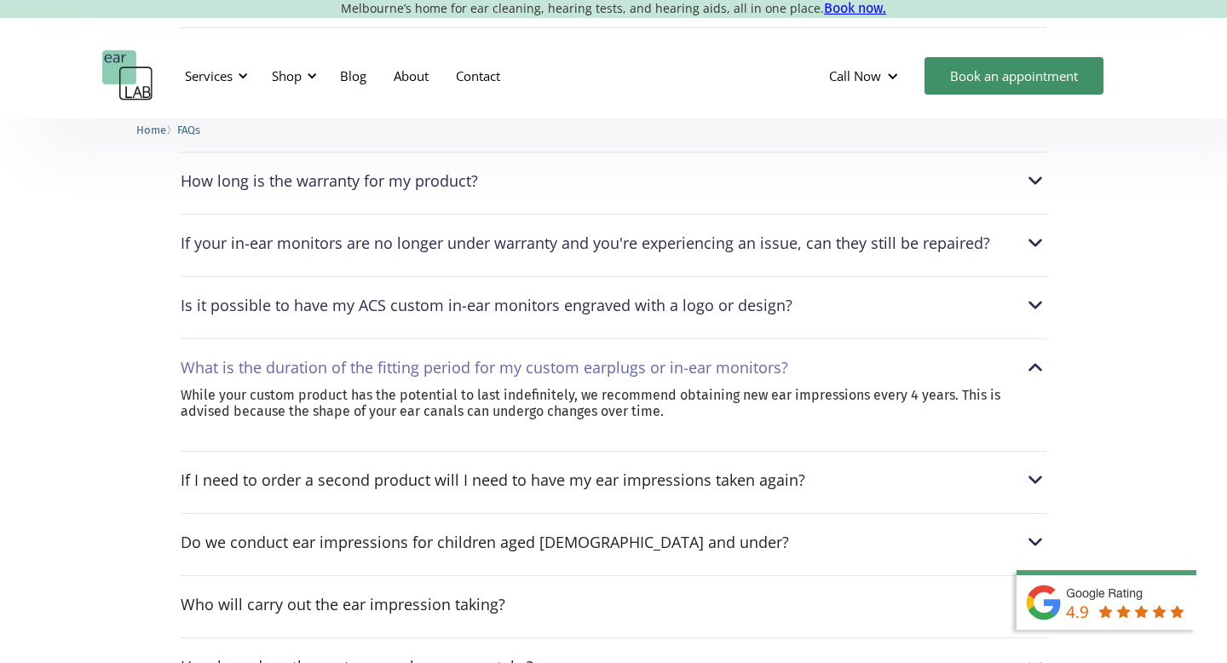
scroll to position [761, 0]
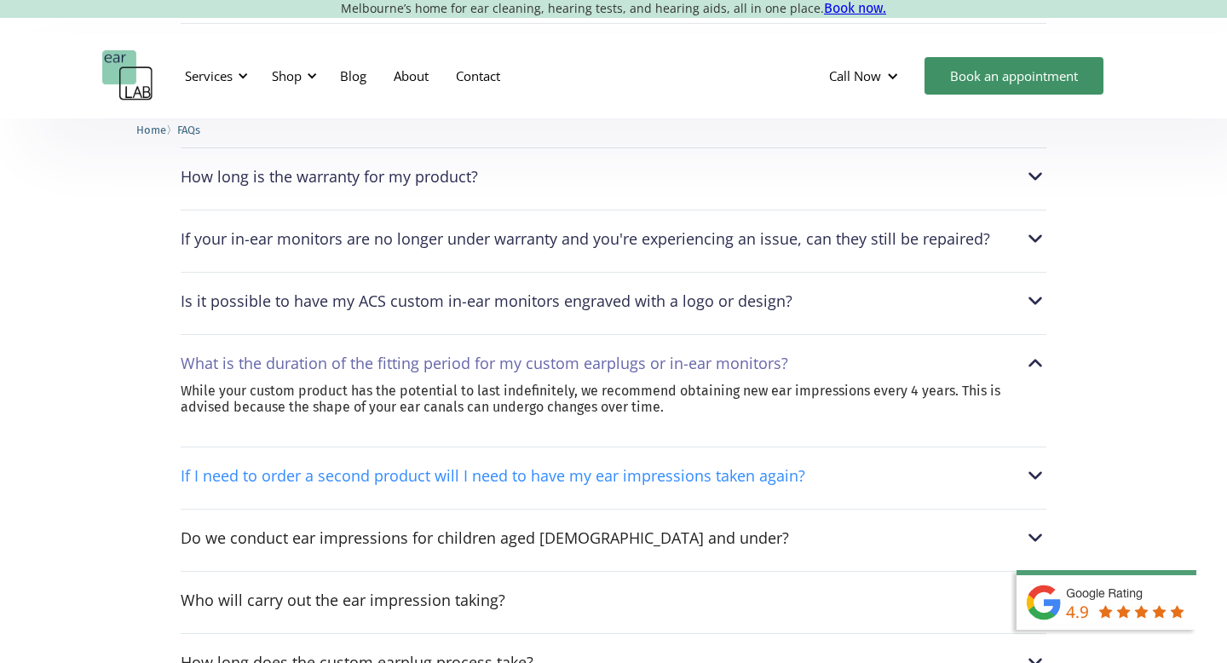
click at [950, 470] on div "If I need to order a second product will I need to have my ear impressions take…" at bounding box center [613, 475] width 865 height 22
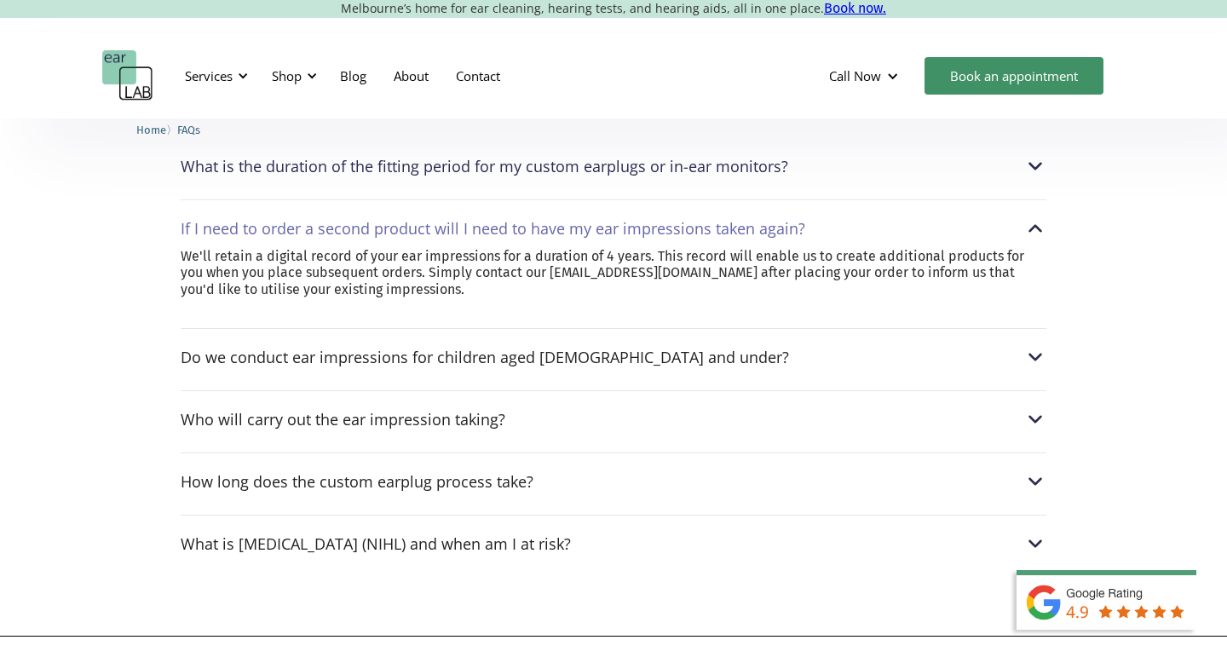
scroll to position [959, 0]
click at [950, 470] on div "How long does the custom earplug process take?" at bounding box center [613, 480] width 865 height 22
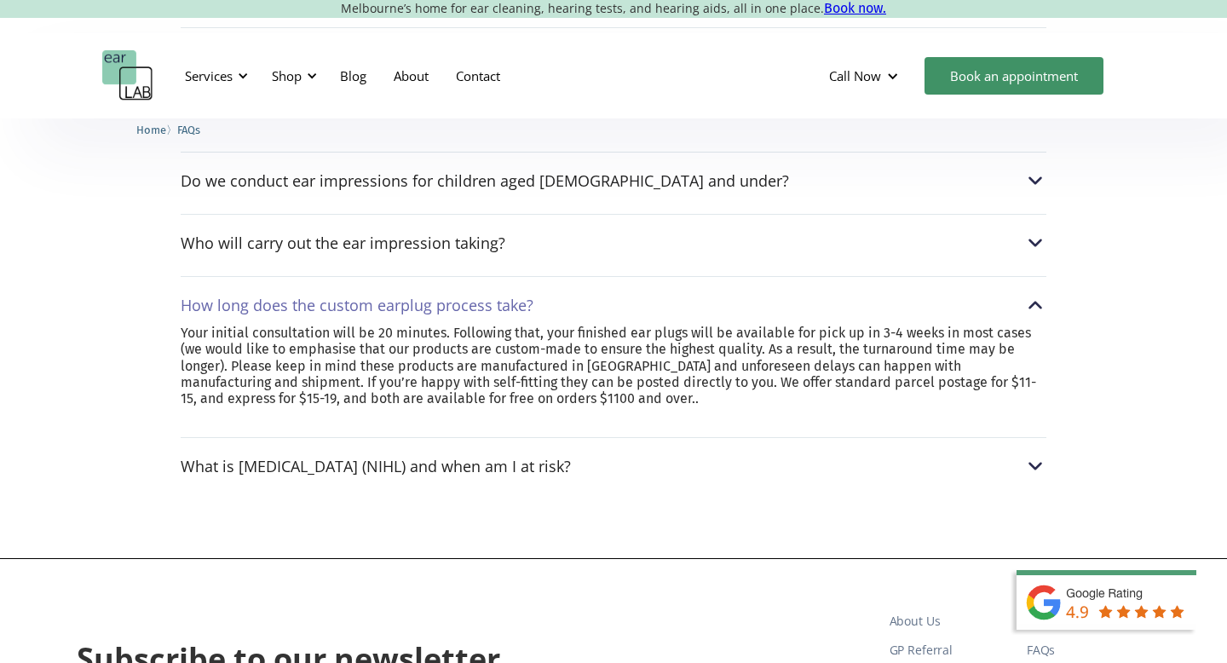
scroll to position [1072, 0]
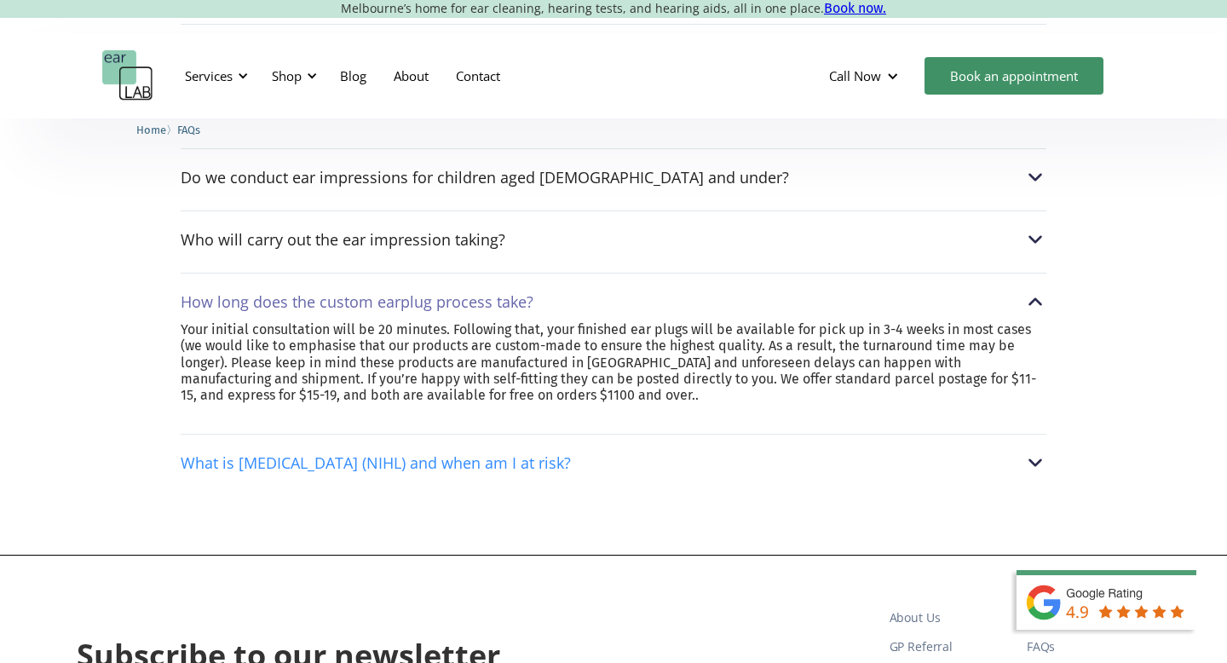
click at [894, 464] on div "What is [MEDICAL_DATA] (NIHL) and when am I at risk?" at bounding box center [613, 462] width 865 height 22
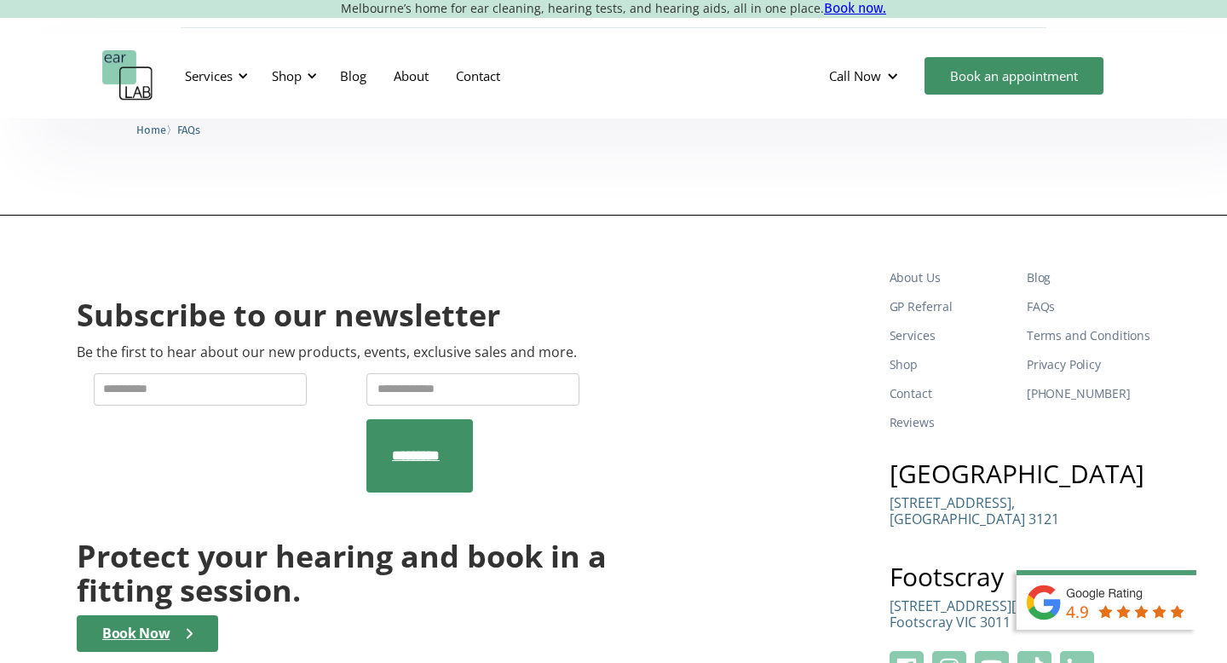
scroll to position [1393, 0]
